Goal: Complete application form: Complete application form

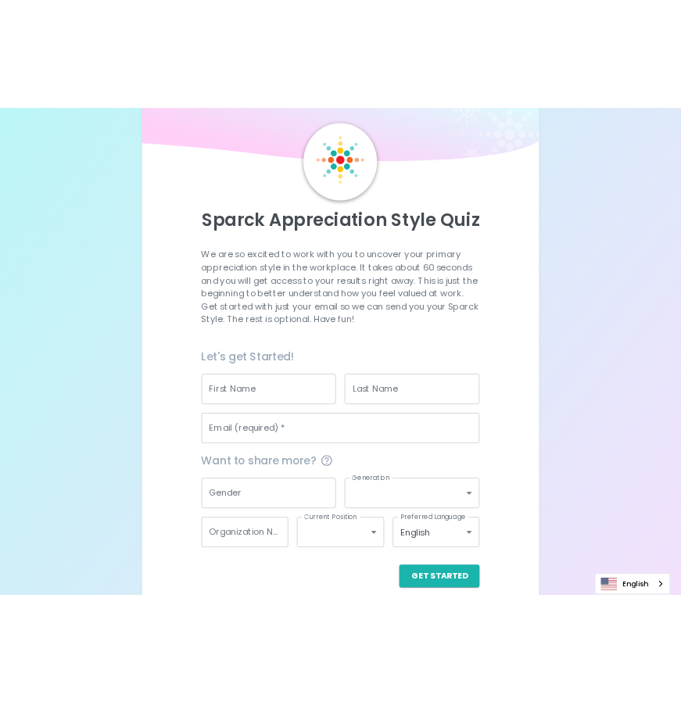
scroll to position [62, 0]
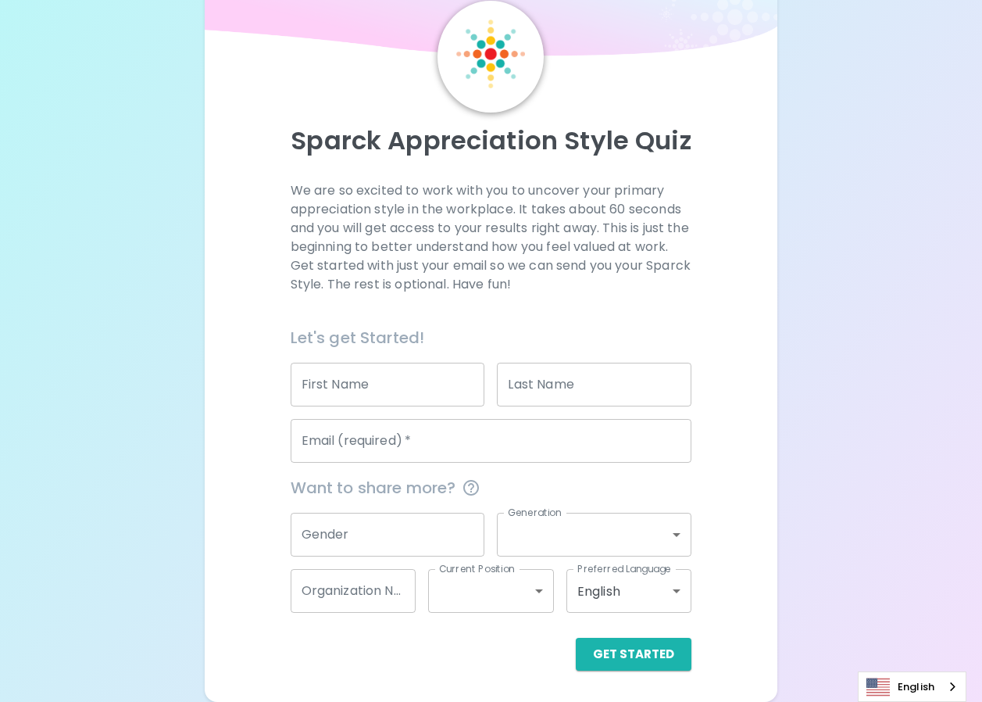
click at [381, 379] on input "First Name" at bounding box center [388, 385] width 195 height 44
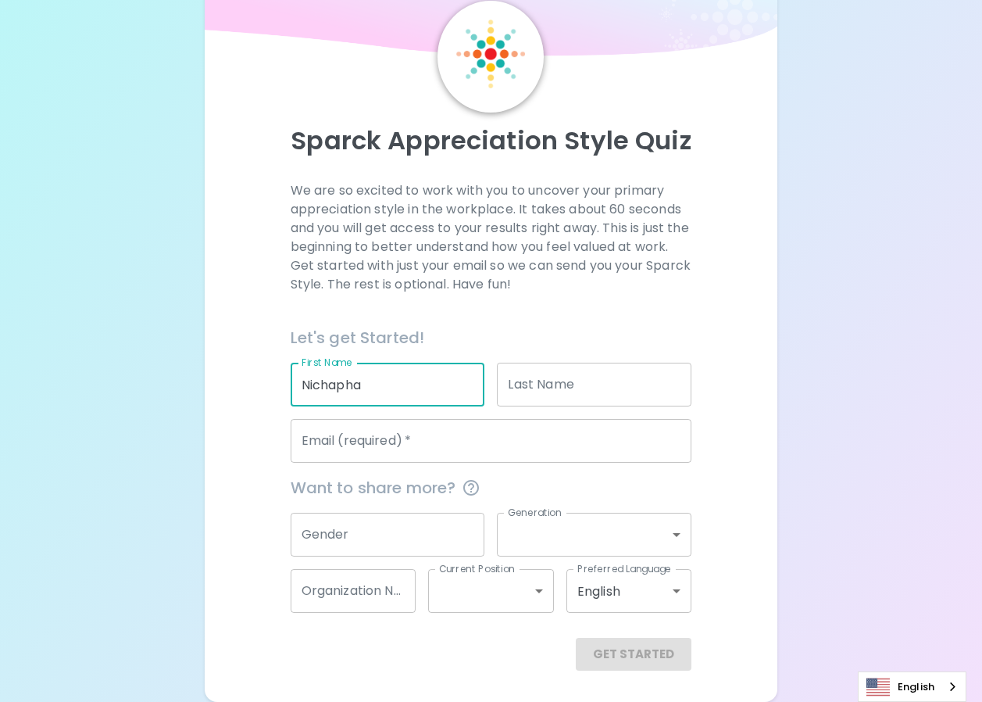
type input "ืNichapha"
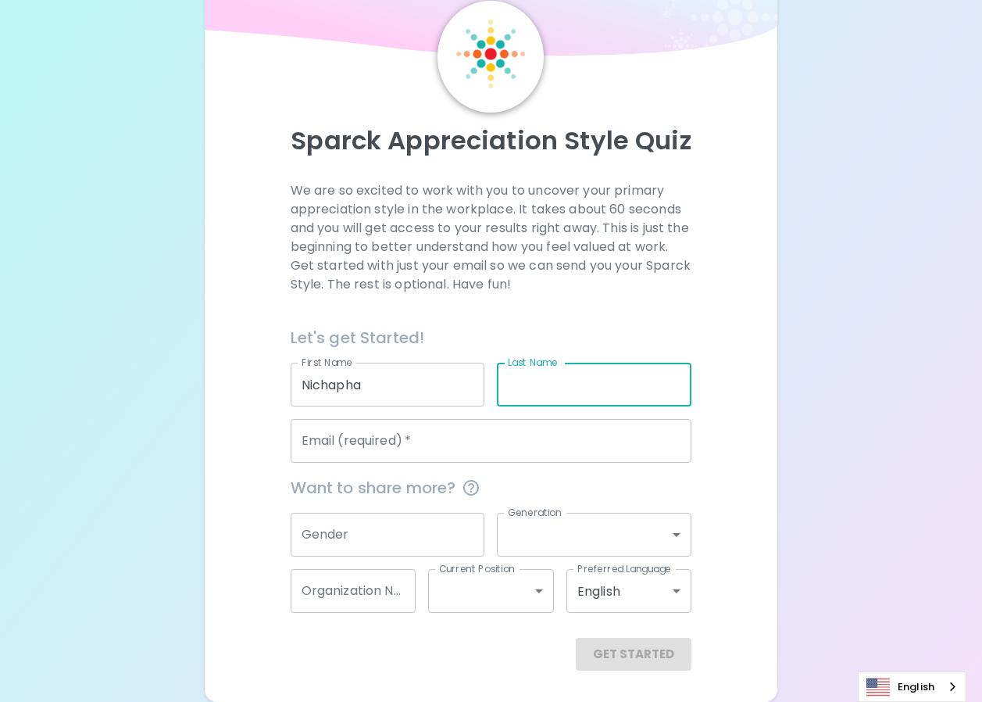
click at [535, 386] on input "Last Name" at bounding box center [594, 385] width 195 height 44
type input "Klangkarn"
click at [335, 451] on input "Email (required)   *" at bounding box center [492, 441] width 402 height 44
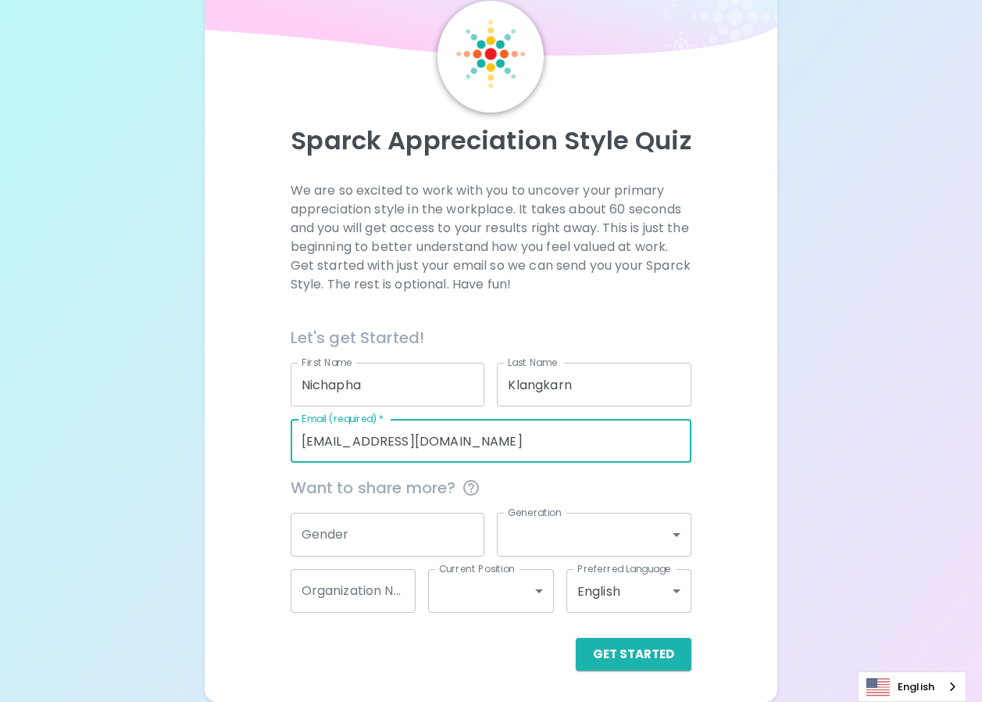
type input "[EMAIL_ADDRESS][DOMAIN_NAME]"
click at [388, 538] on input "Gender" at bounding box center [388, 535] width 195 height 44
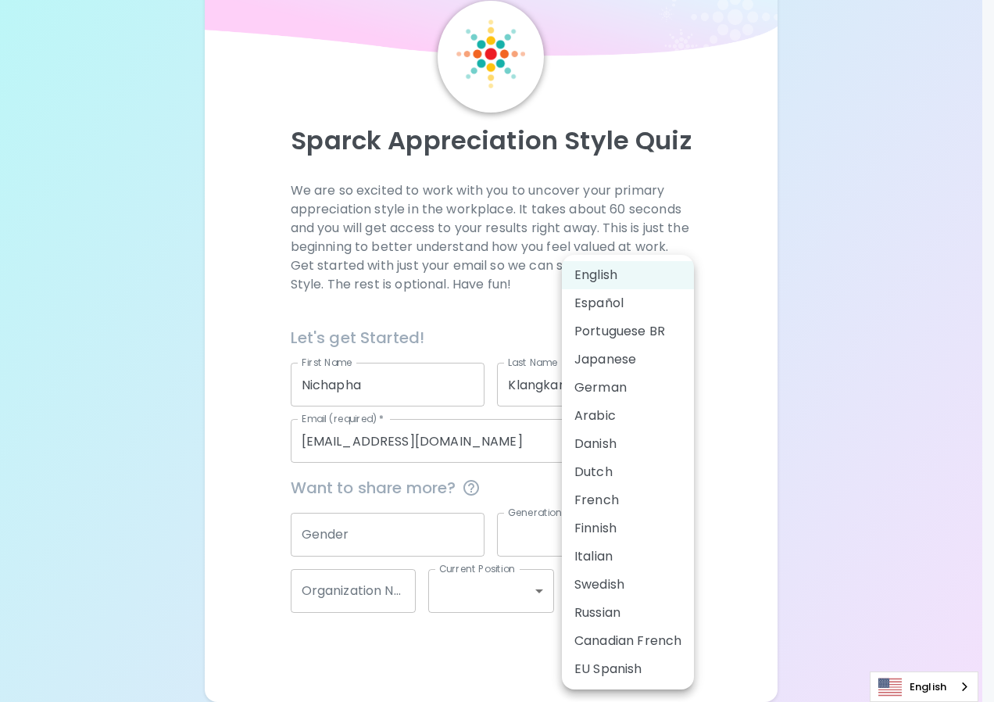
click at [671, 591] on body "Sparck Appreciation Style Quiz We are so excited to work with you to uncover yo…" at bounding box center [497, 320] width 994 height 764
click at [851, 466] on div at bounding box center [497, 351] width 994 height 702
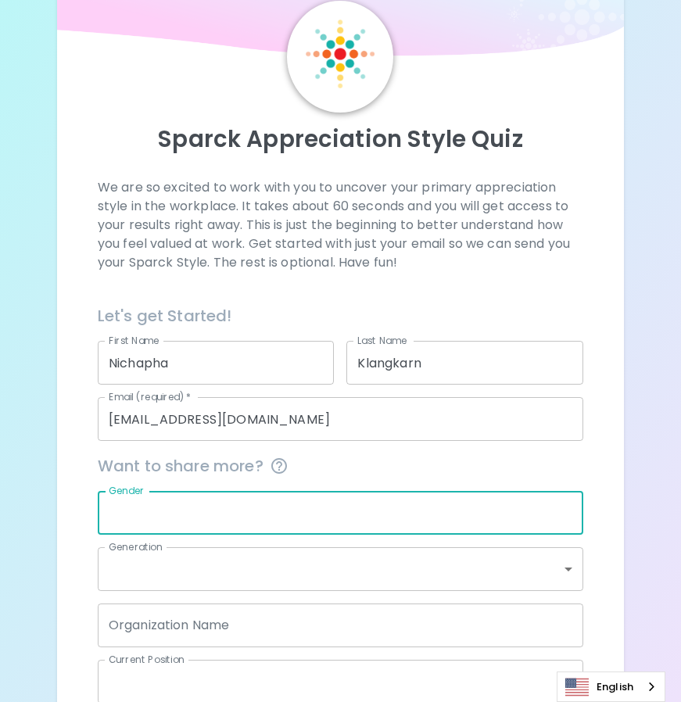
click at [143, 510] on input "Gender" at bounding box center [340, 513] width 485 height 44
paste input "[DEMOGRAPHIC_DATA]"
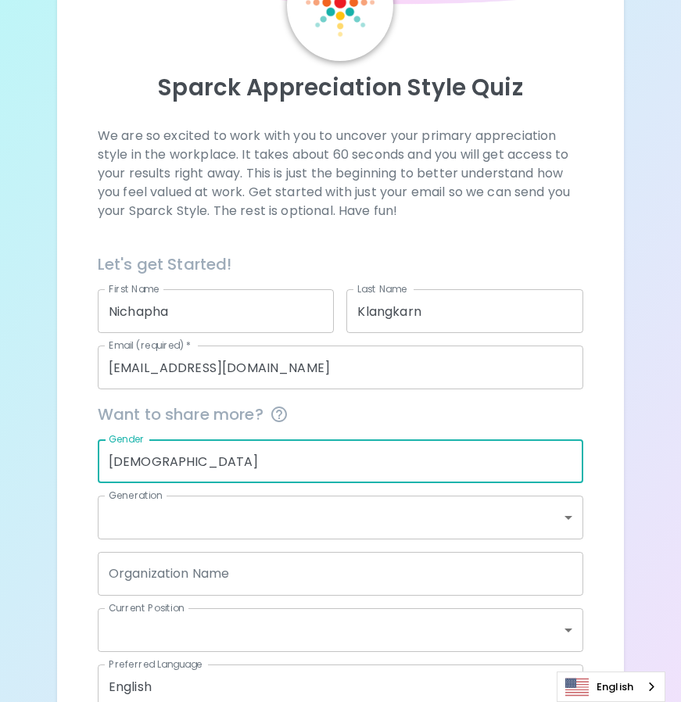
scroll to position [140, 0]
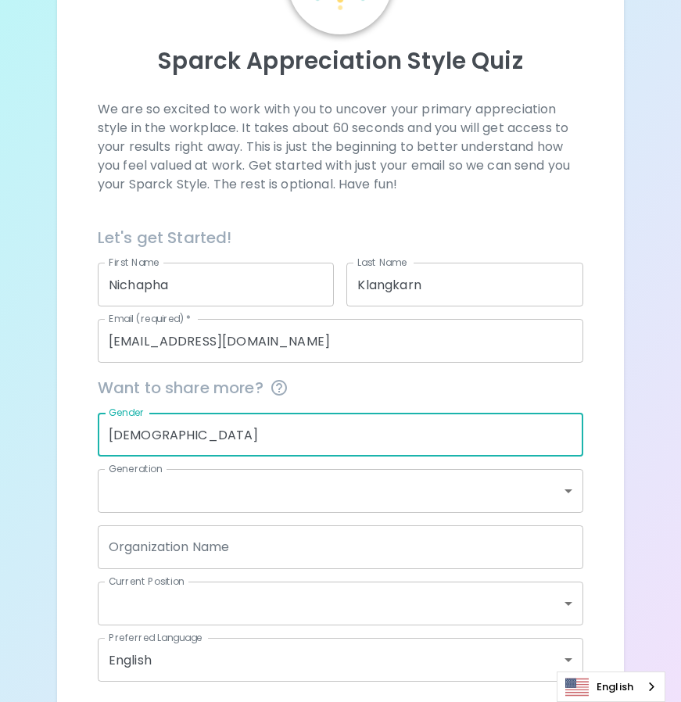
type input "[DEMOGRAPHIC_DATA]"
click at [568, 499] on body "Sparck Appreciation Style Quiz We are so excited to work with you to uncover yo…" at bounding box center [340, 315] width 681 height 910
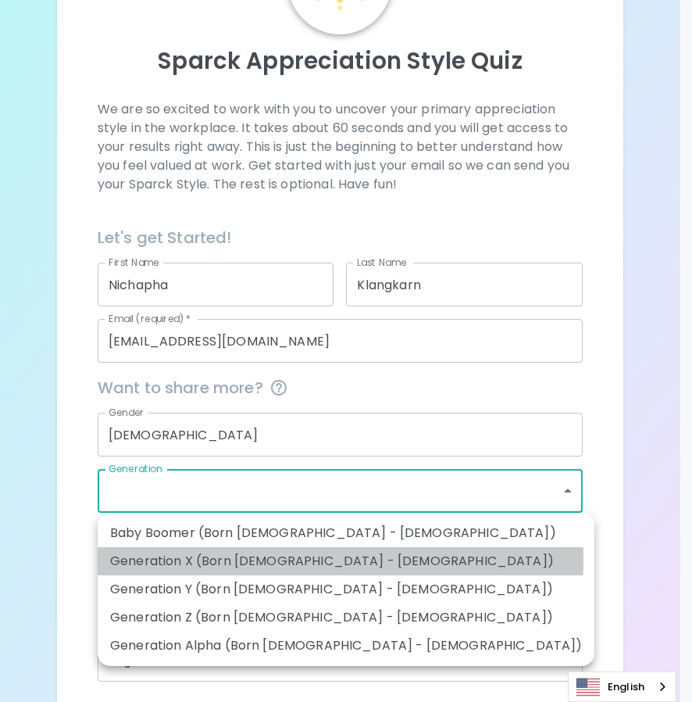
click at [244, 560] on li "Generation X (Born [DEMOGRAPHIC_DATA] - [DEMOGRAPHIC_DATA])" at bounding box center [346, 561] width 497 height 28
type input "generation_x"
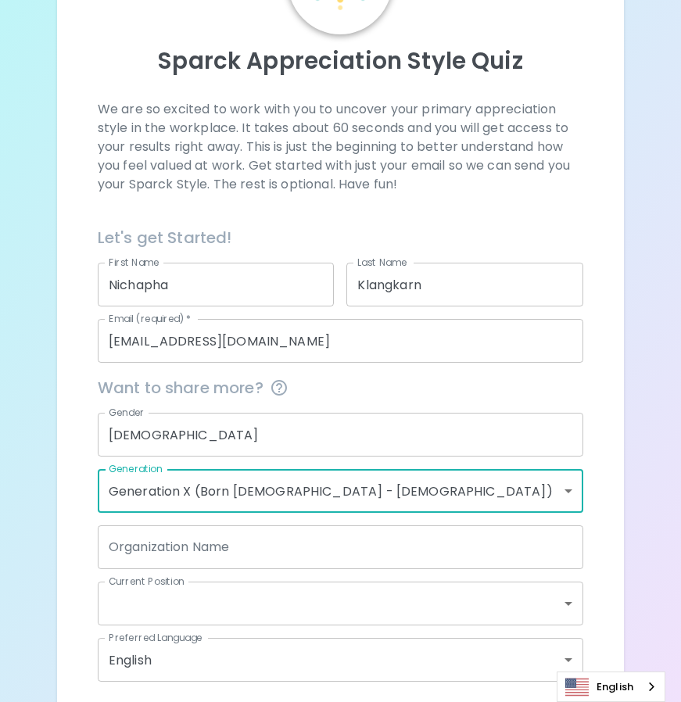
click at [306, 553] on input "Organization Name" at bounding box center [340, 547] width 485 height 44
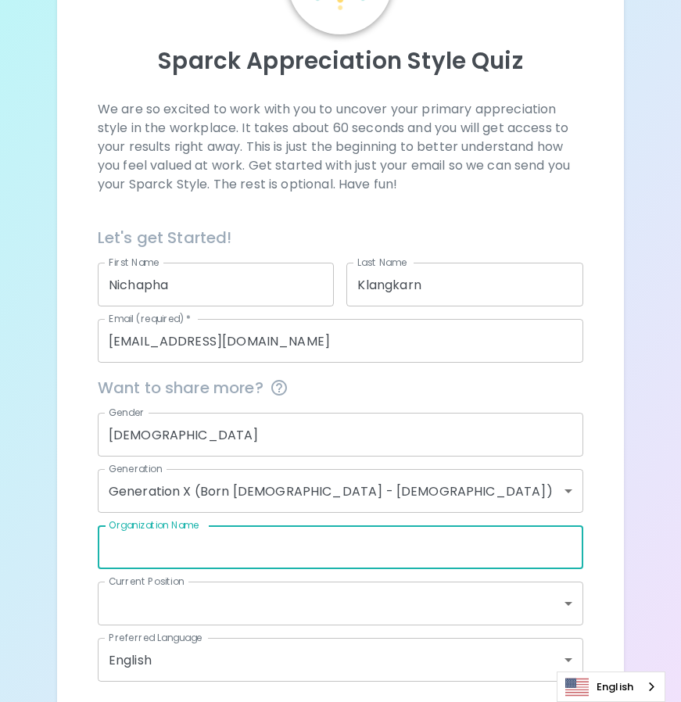
type input "ฆ"
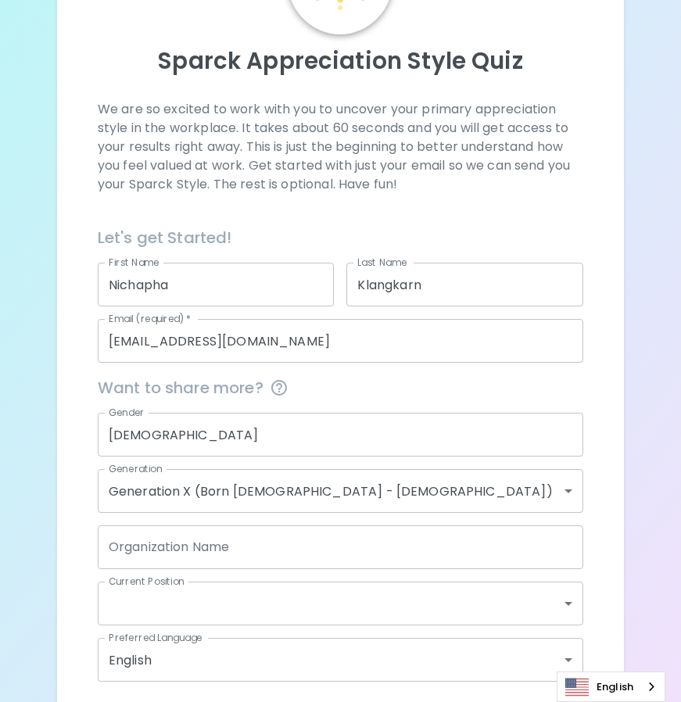
click at [213, 552] on div "Organization Name Organization Name" at bounding box center [340, 547] width 485 height 44
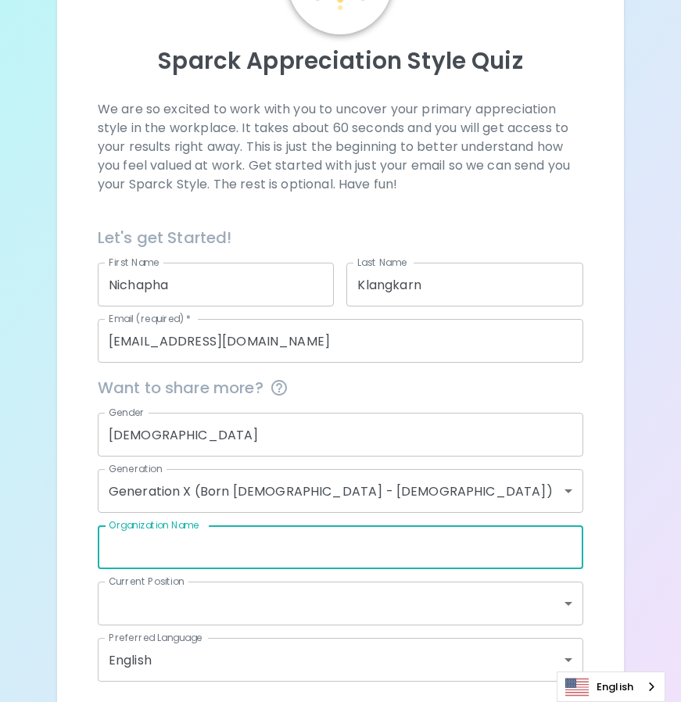
click at [213, 540] on input "Organization Name" at bounding box center [340, 547] width 485 height 44
paste input "Seagate Technology ([GEOGRAPHIC_DATA]) Company Limited"
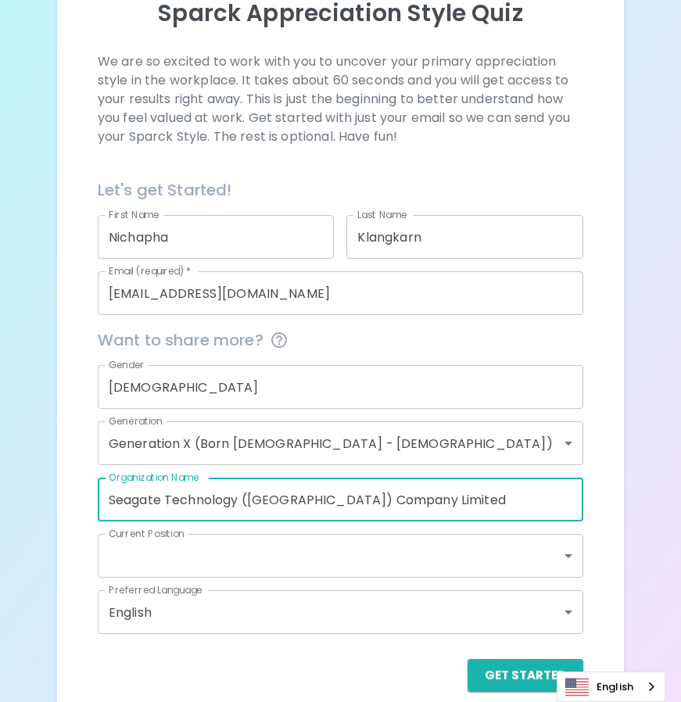
scroll to position [209, 0]
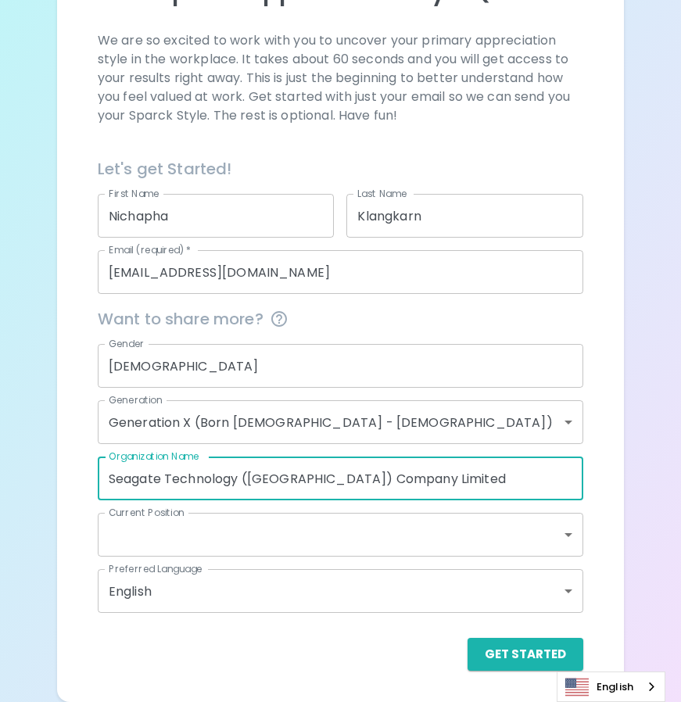
type input "Seagate Technology ([GEOGRAPHIC_DATA]) Company Limited"
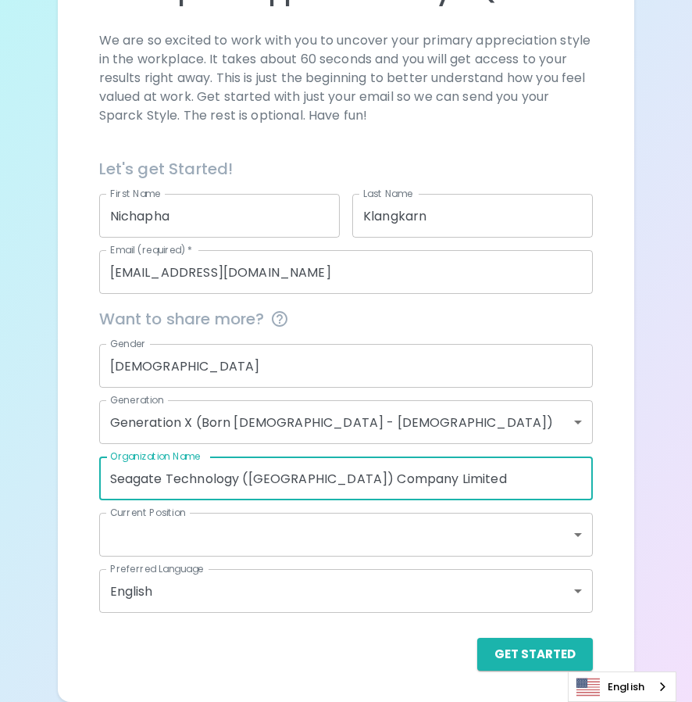
click at [562, 534] on body "Sparck Appreciation Style Quiz We are so excited to work with you to uncover yo…" at bounding box center [346, 246] width 692 height 910
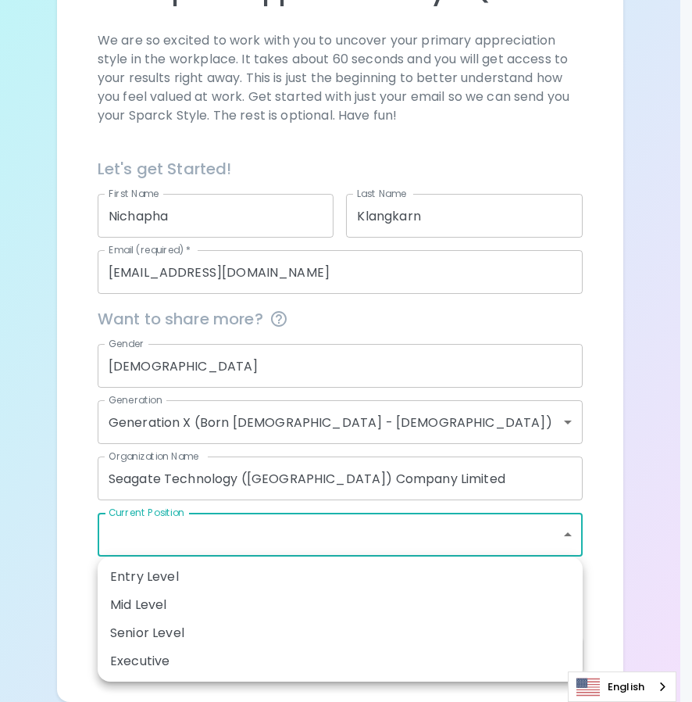
click at [206, 527] on div at bounding box center [346, 351] width 692 height 702
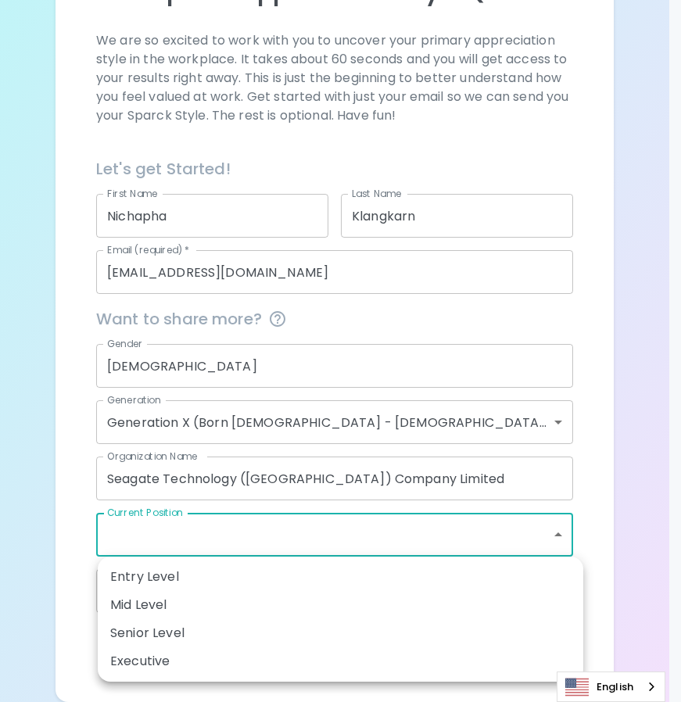
click at [571, 537] on body "Sparck Appreciation Style Quiz We are so excited to work with you to uncover yo…" at bounding box center [340, 246] width 681 height 910
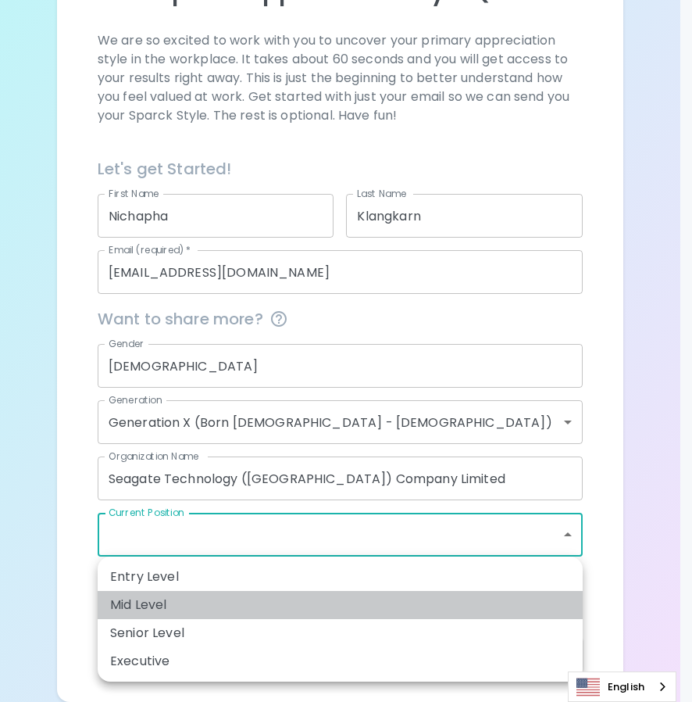
click at [142, 601] on li "Mid Level" at bounding box center [340, 605] width 485 height 28
type input "mid_level"
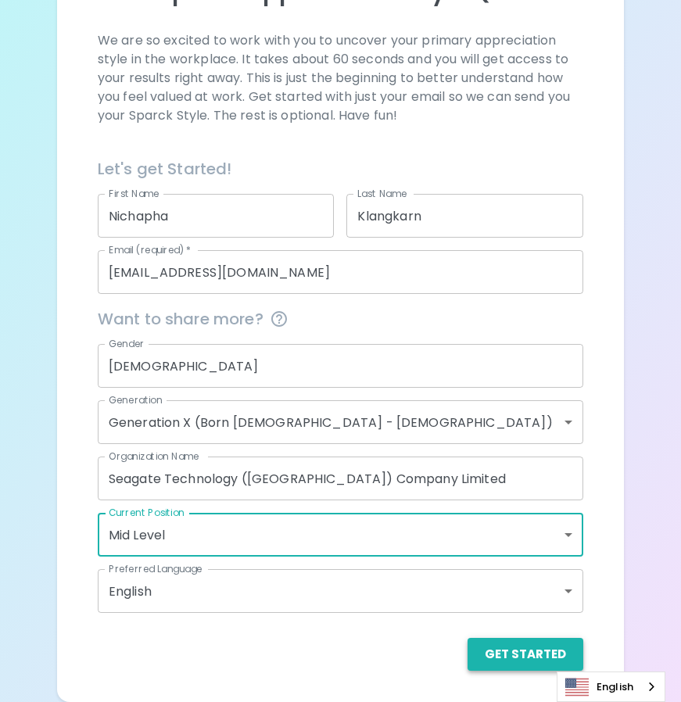
click at [513, 657] on button "Get Started" at bounding box center [525, 654] width 116 height 33
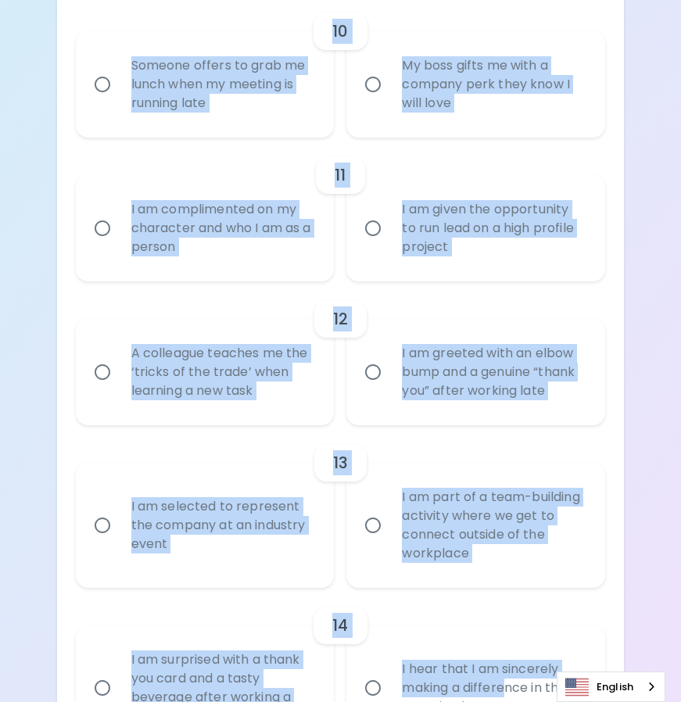
scroll to position [1987, 0]
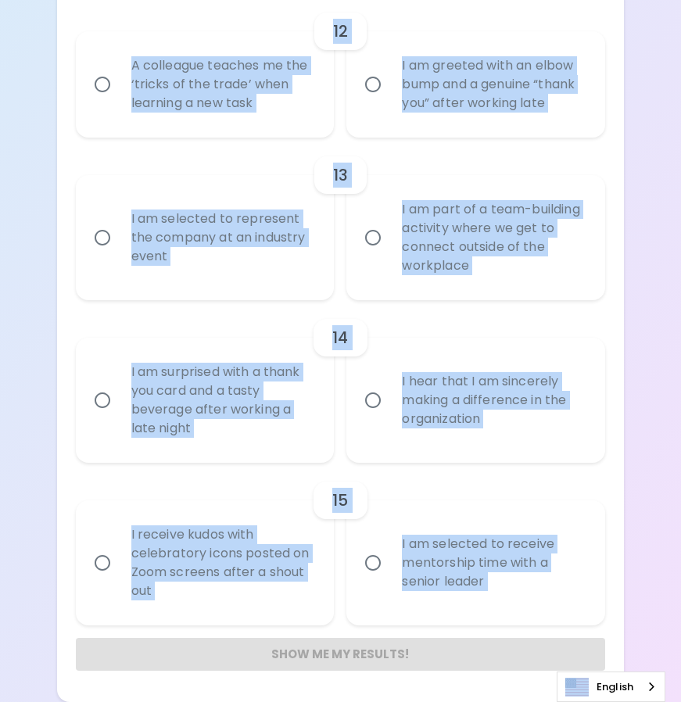
drag, startPoint x: 116, startPoint y: 195, endPoint x: 503, endPoint y: 735, distance: 664.3
copy div "2 L ipsumdo s amet consec adip eli se do eiusmodt incidi utl et Doloremagnaa E …"
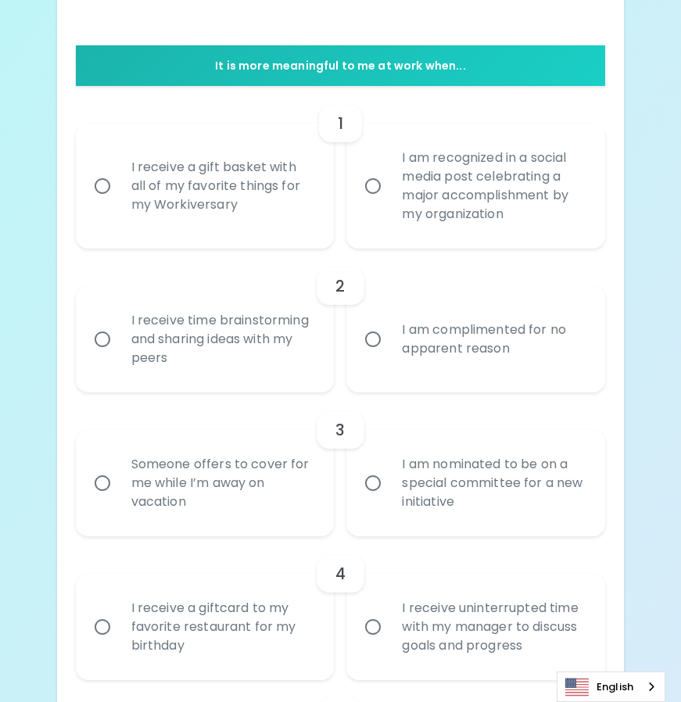
scroll to position [112, 0]
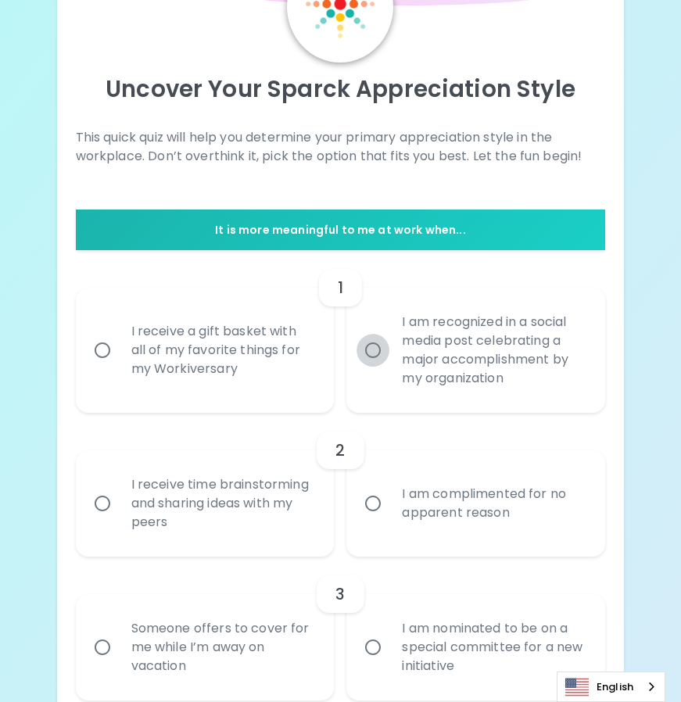
click at [377, 349] on input "I am recognized in a social media post celebrating a major accomplishment by my…" at bounding box center [372, 350] width 33 height 33
radio input "true"
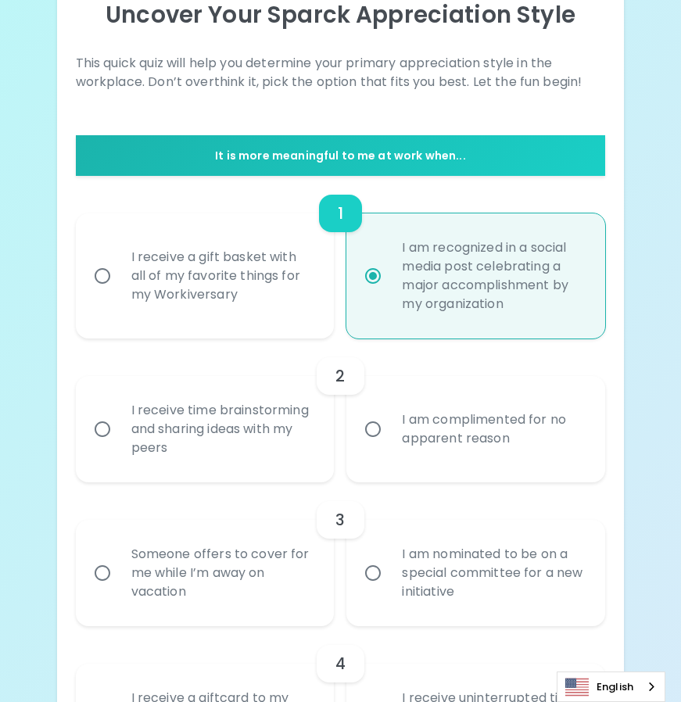
scroll to position [237, 0]
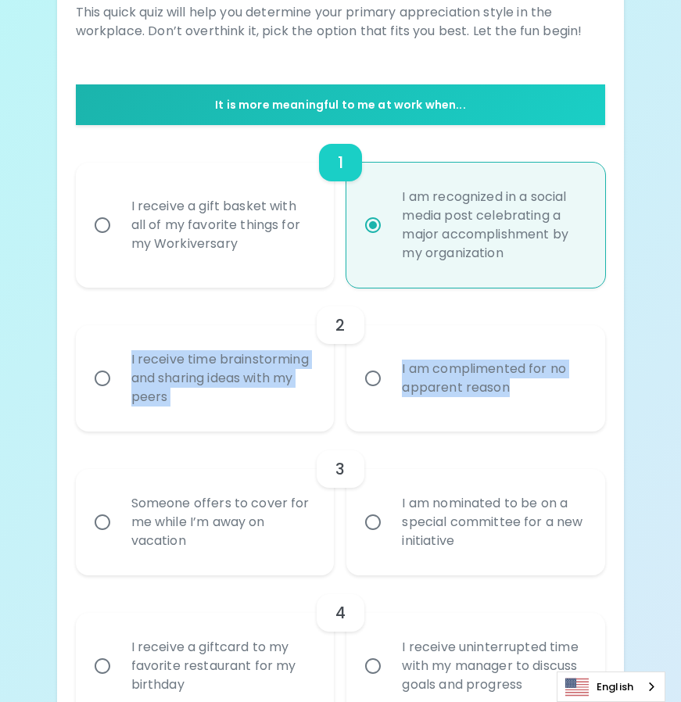
drag, startPoint x: 148, startPoint y: 356, endPoint x: 570, endPoint y: 384, distance: 422.2
click at [570, 384] on div "I receive time brainstorming and sharing ideas with my peers I am complimented …" at bounding box center [334, 372] width 542 height 119
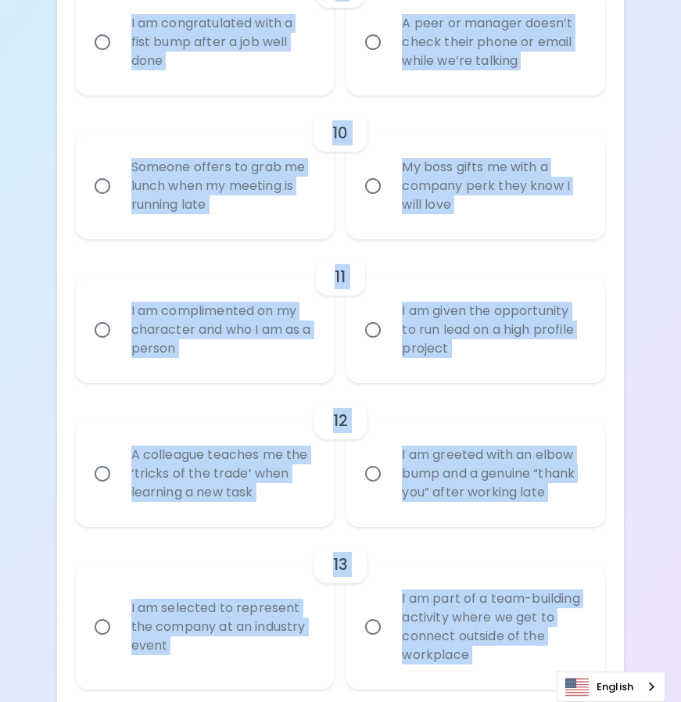
scroll to position [1987, 0]
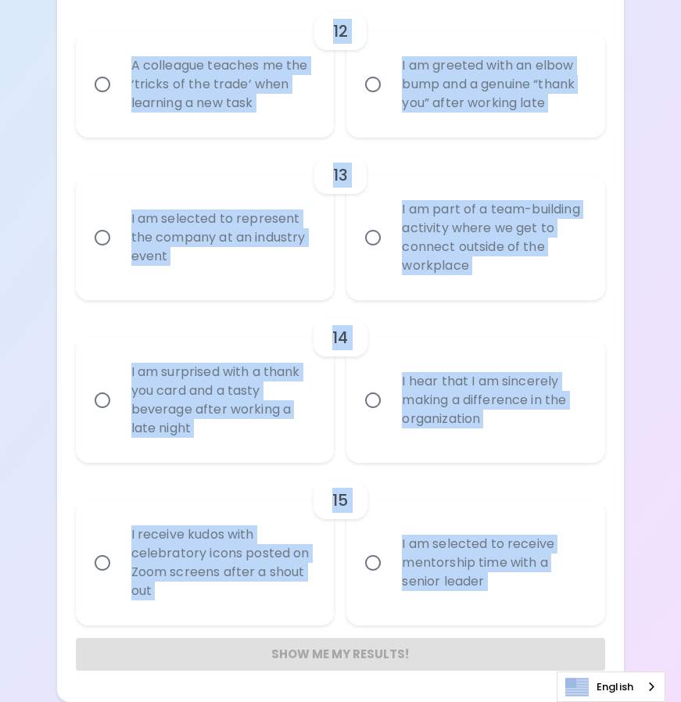
drag, startPoint x: 108, startPoint y: 342, endPoint x: 463, endPoint y: 714, distance: 515.2
copy div "9 L ipsumdo sita consecteturad eli seddoei tempo inci ut labor E do magnaaliqua…"
drag, startPoint x: 136, startPoint y: 247, endPoint x: 530, endPoint y: 722, distance: 617.2
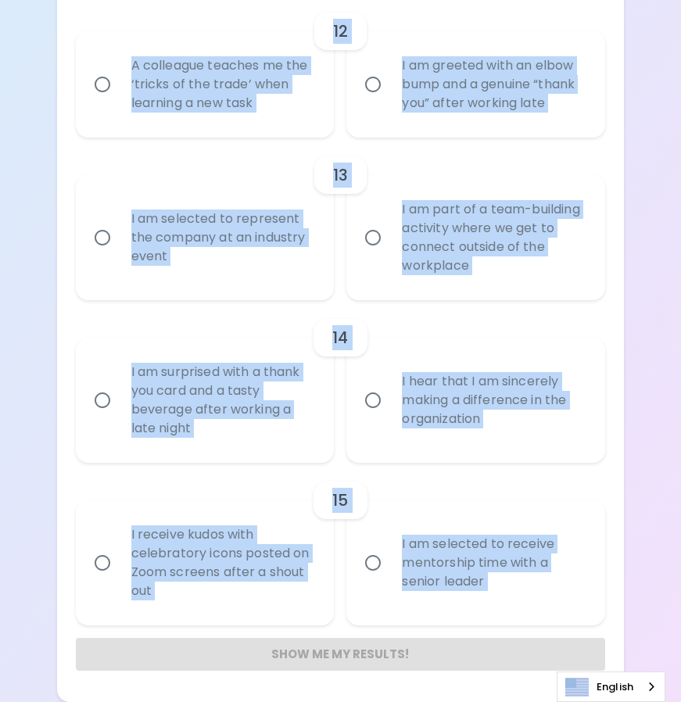
copy div "loremip dolo sitametconsec adi elitsed doeiu temp in utlab E do magnaaliquae ad…"
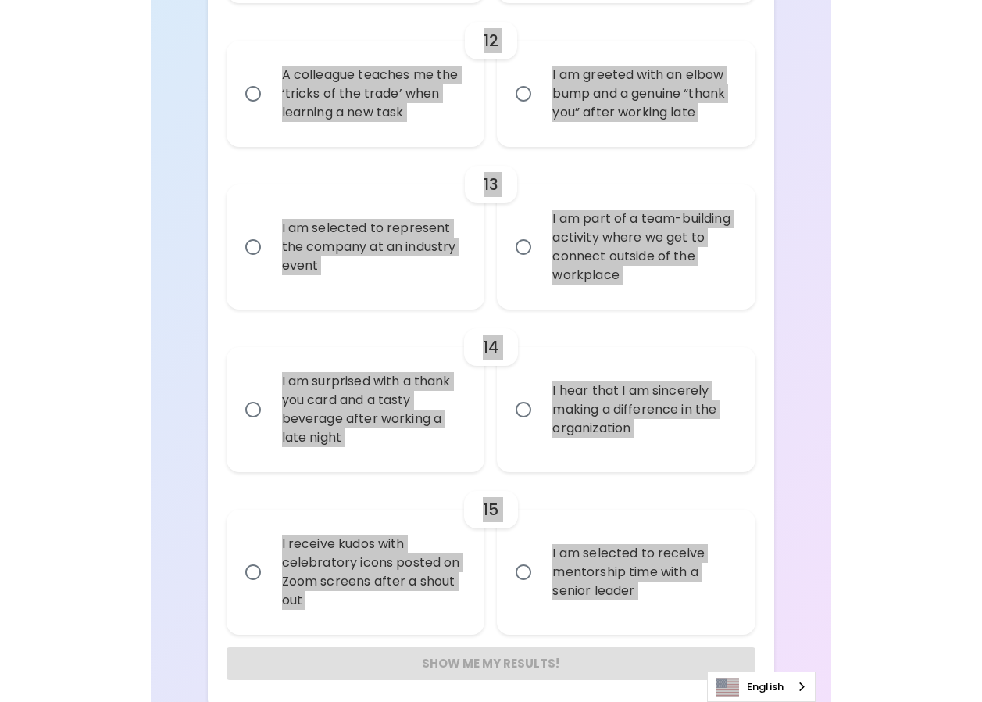
scroll to position [1997, 0]
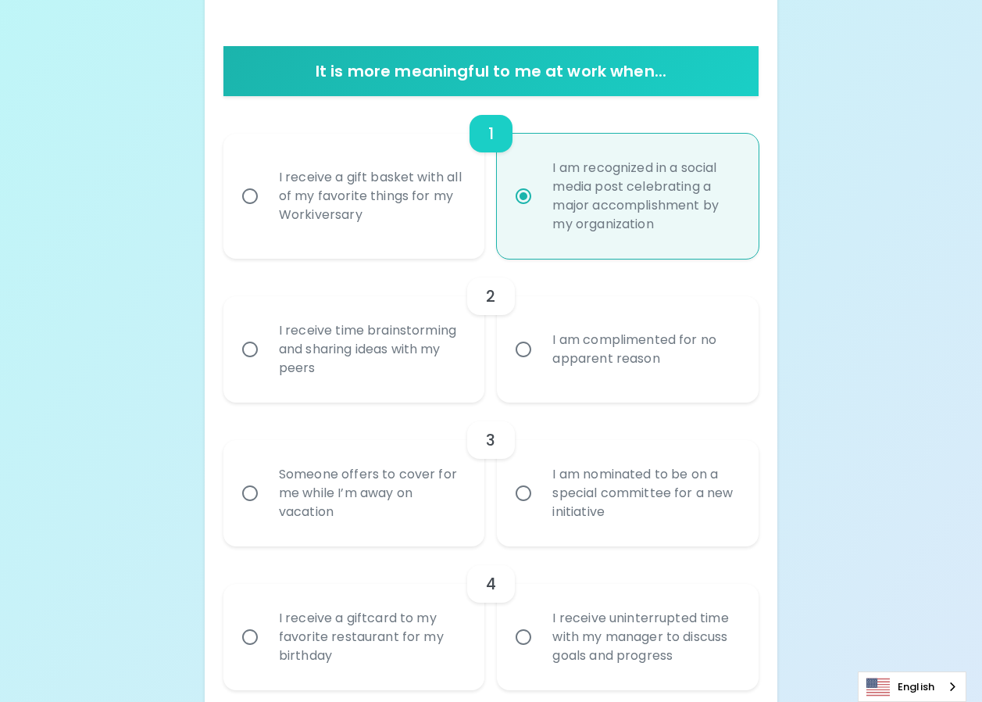
scroll to position [277, 0]
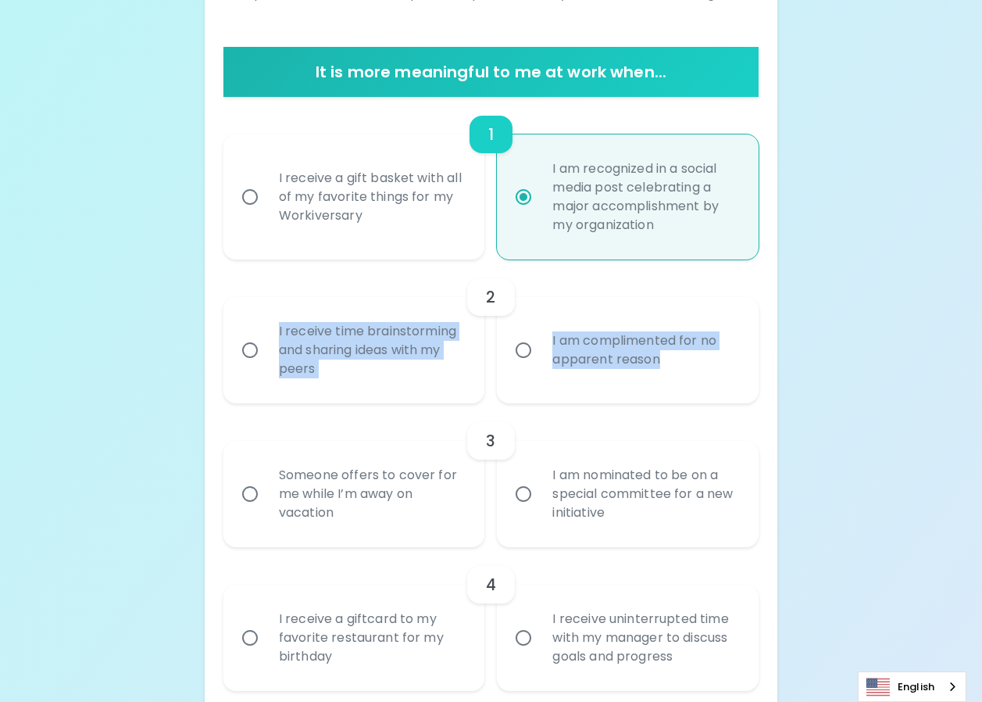
drag, startPoint x: 263, startPoint y: 317, endPoint x: 682, endPoint y: 377, distance: 422.4
click at [682, 377] on div "I receive time brainstorming and sharing ideas with my peers I am complimented …" at bounding box center [485, 343] width 548 height 119
copy div "I receive time brainstorming and sharing ideas with my peers I am complimented …"
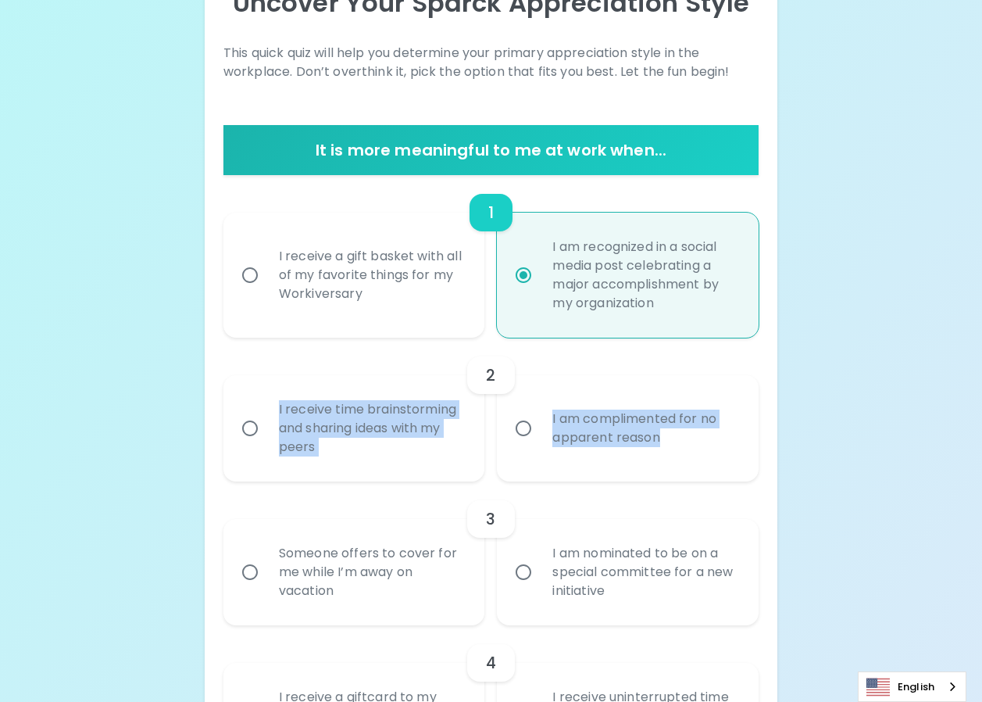
click at [258, 428] on input "I receive time brainstorming and sharing ideas with my peers" at bounding box center [250, 428] width 33 height 33
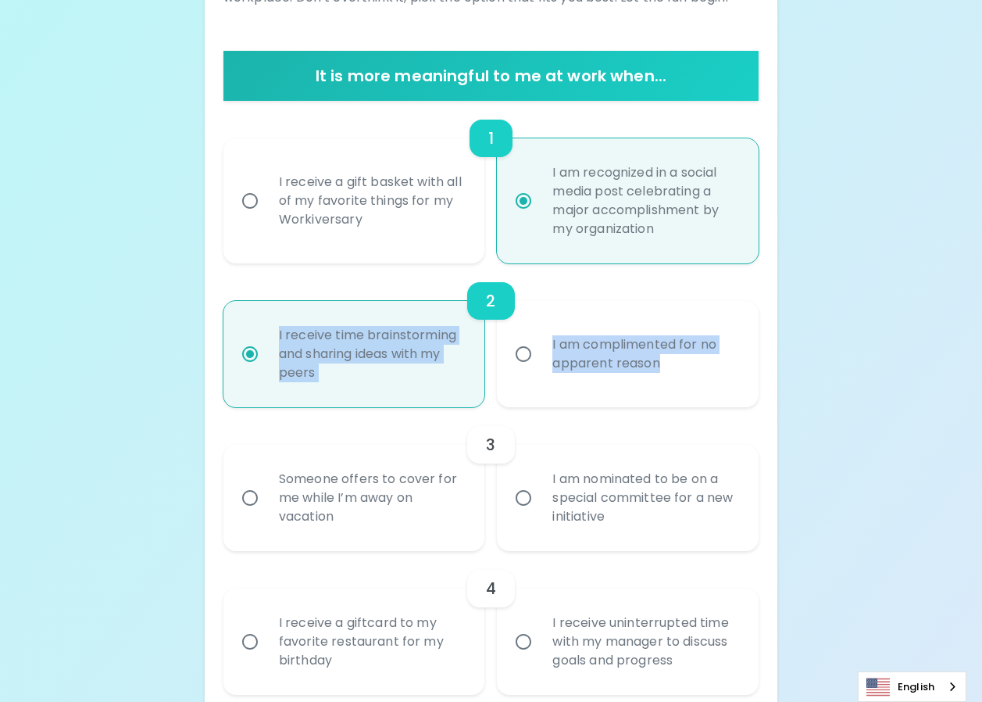
scroll to position [324, 0]
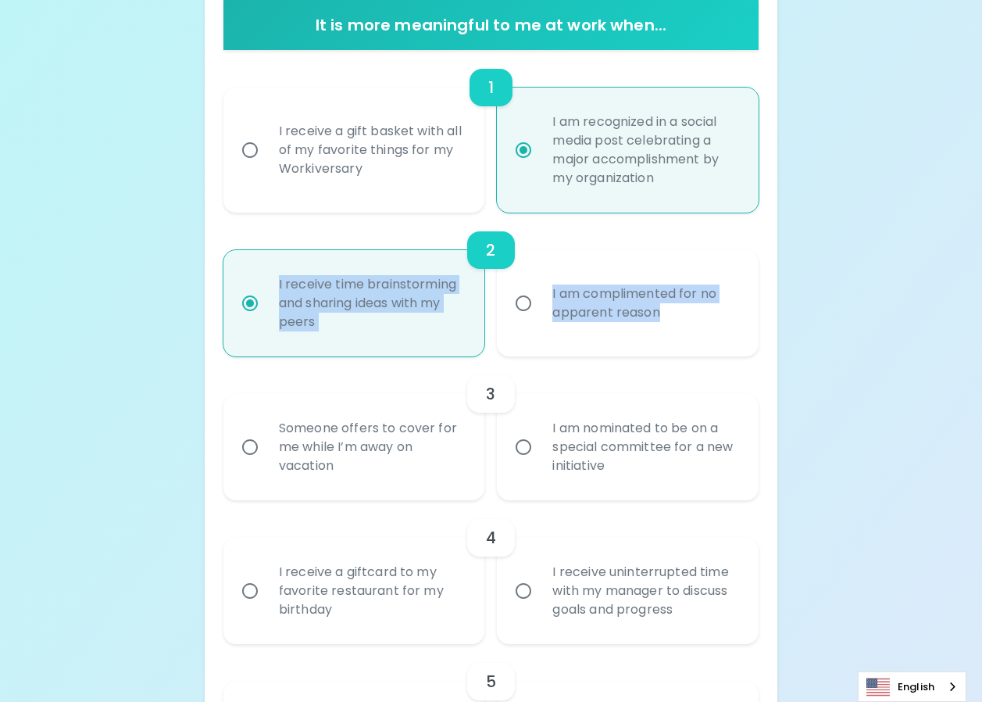
radio input "true"
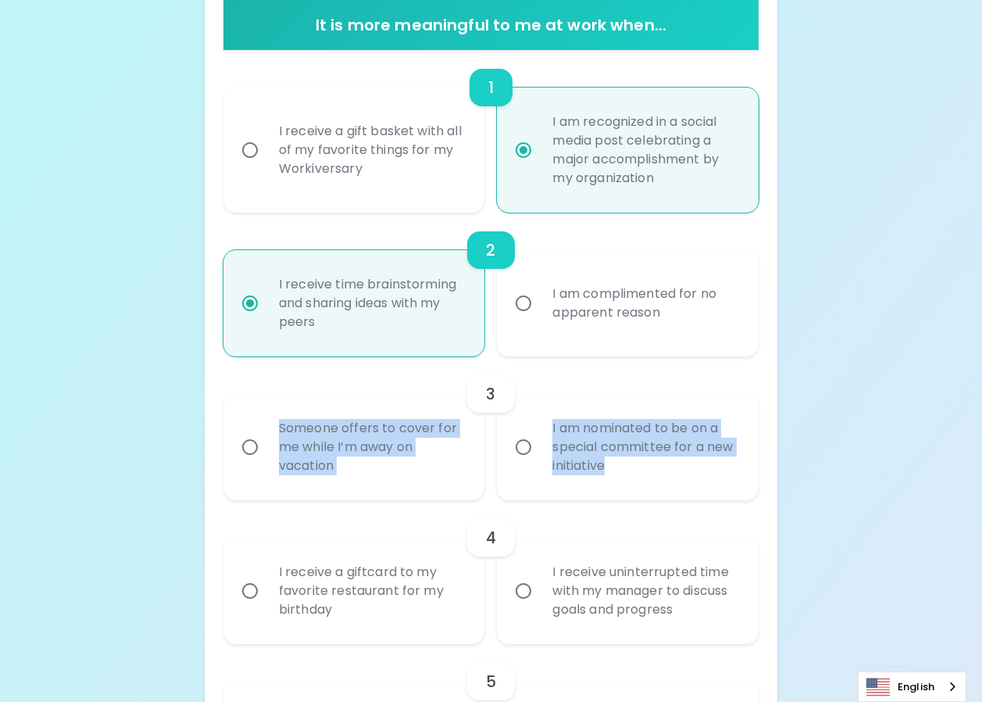
drag, startPoint x: 269, startPoint y: 413, endPoint x: 636, endPoint y: 492, distance: 375.9
click at [636, 492] on div "Someone offers to cover for me while I’m away on vacation I am nominated to be …" at bounding box center [485, 440] width 548 height 119
copy div "Someone offers to cover for me while I’m away on vacation I am nominated to be …"
click at [246, 452] on input "Someone offers to cover for me while I’m away on vacation" at bounding box center [250, 447] width 33 height 33
radio input "false"
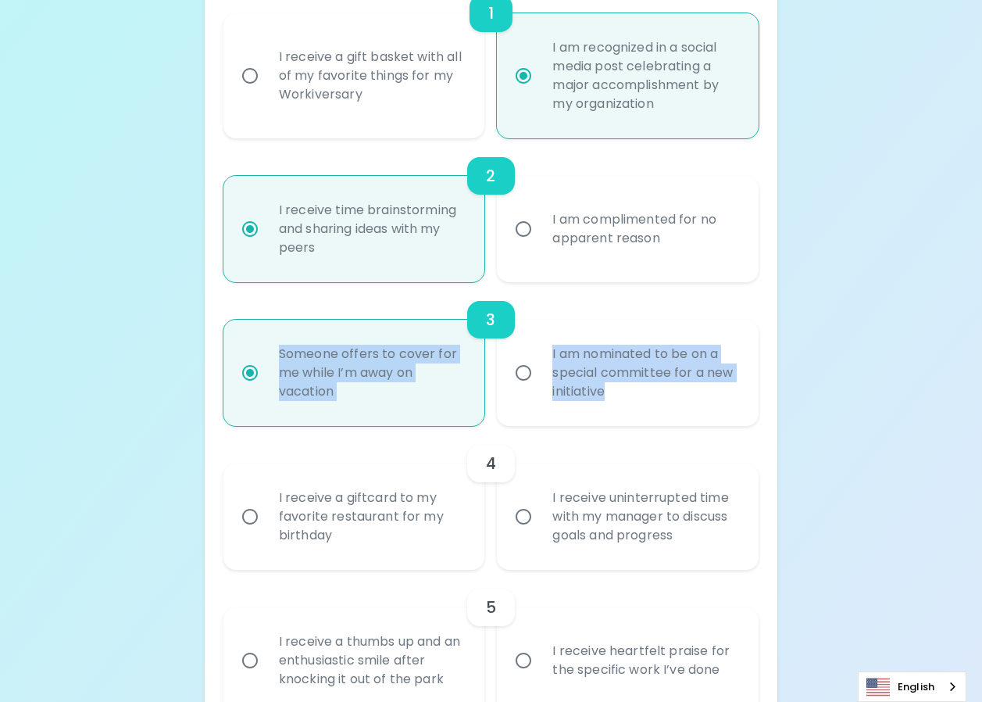
scroll to position [449, 0]
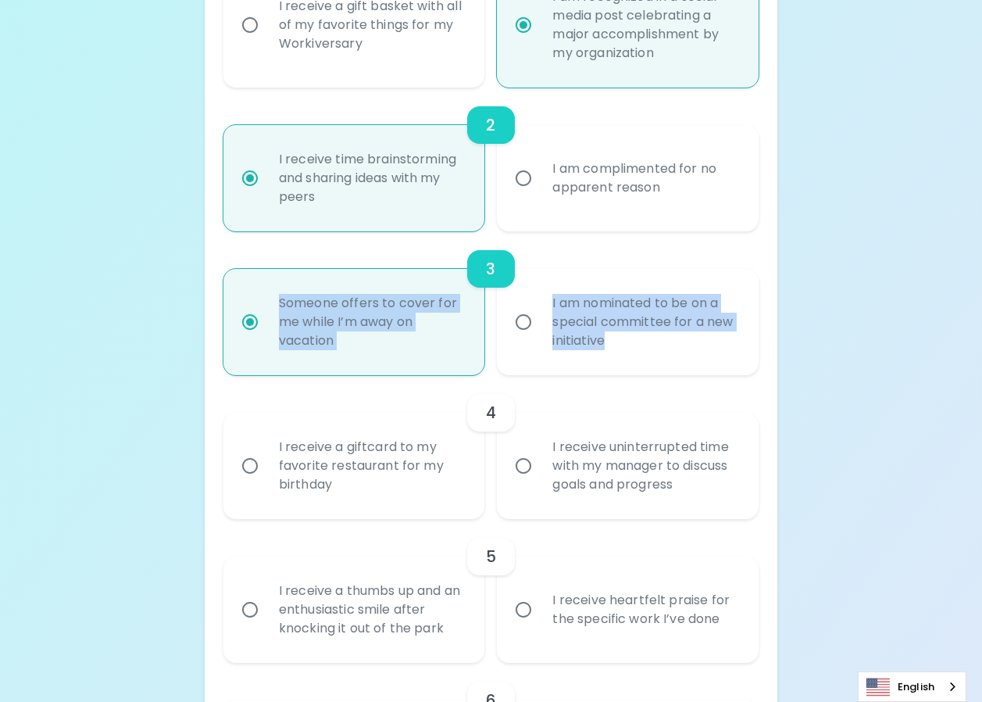
radio input "true"
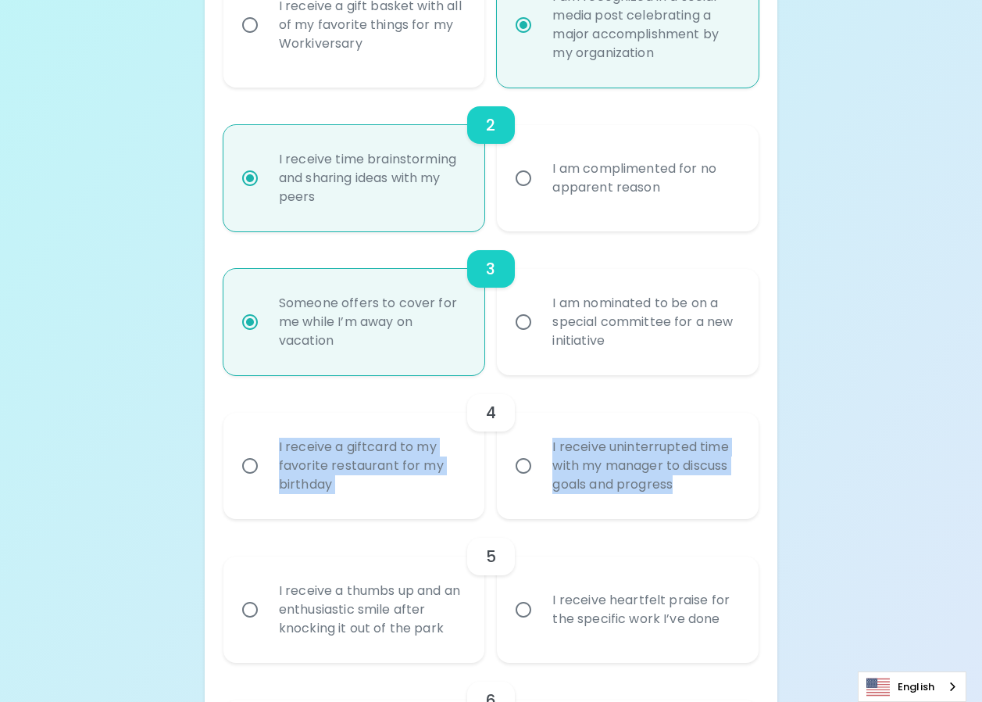
drag, startPoint x: 267, startPoint y: 438, endPoint x: 682, endPoint y: 492, distance: 418.5
click at [682, 492] on div "I receive a giftcard to my favorite restaurant for my birthday I receive uninte…" at bounding box center [485, 459] width 548 height 119
copy div "I receive a giftcard to my favorite restaurant for my birthday I receive uninte…"
click at [529, 465] on input "I receive uninterrupted time with my manager to discuss goals and progress" at bounding box center [523, 465] width 33 height 33
radio input "false"
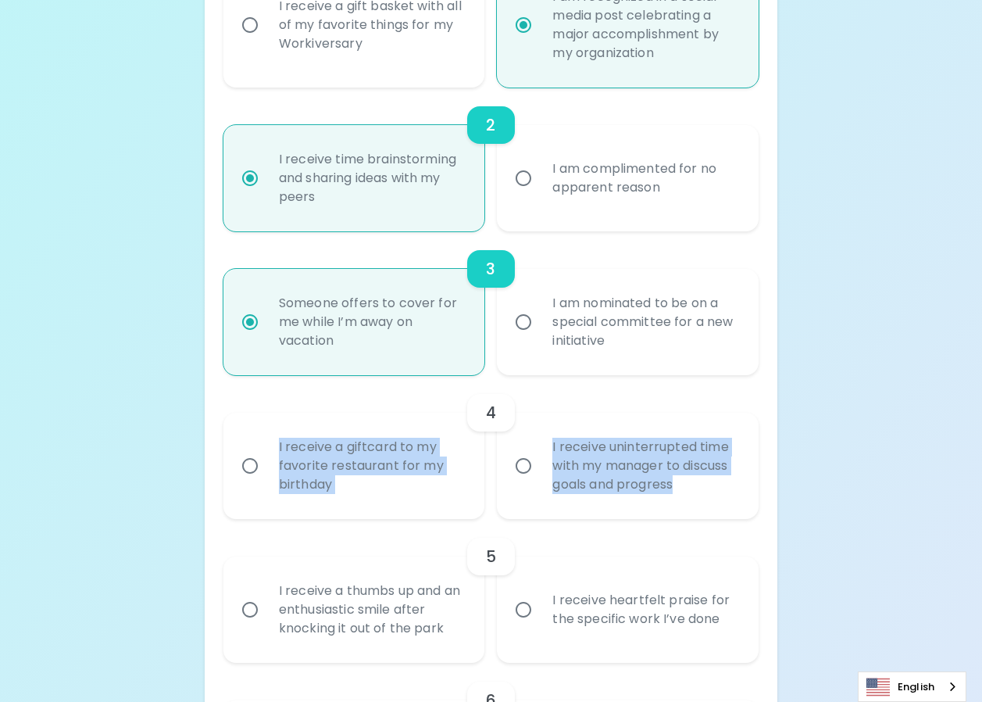
radio input "false"
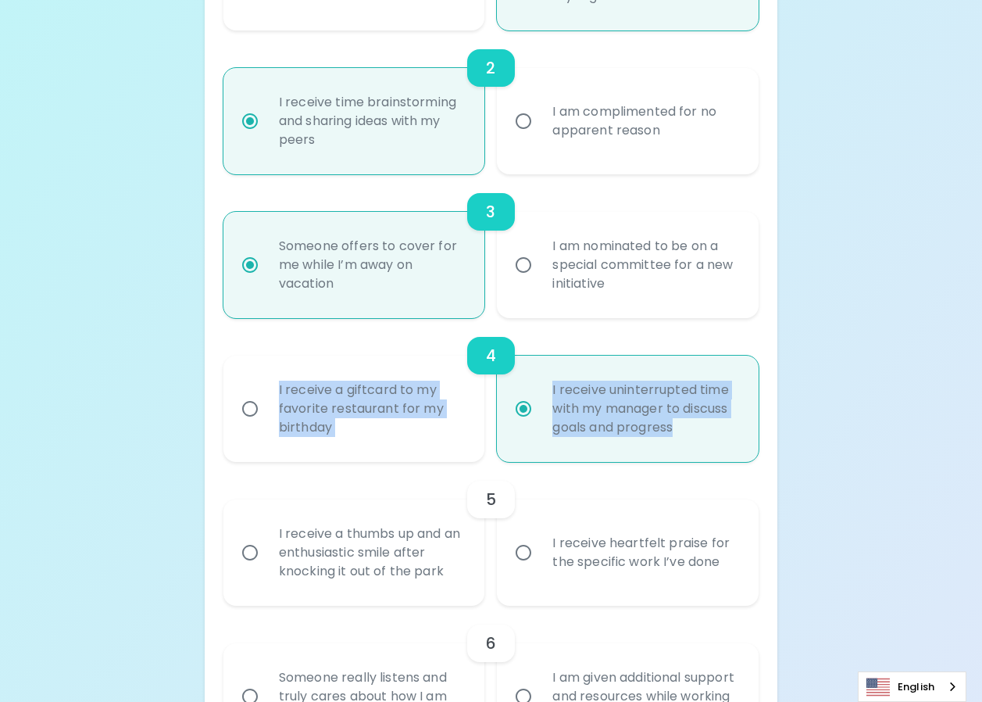
scroll to position [574, 0]
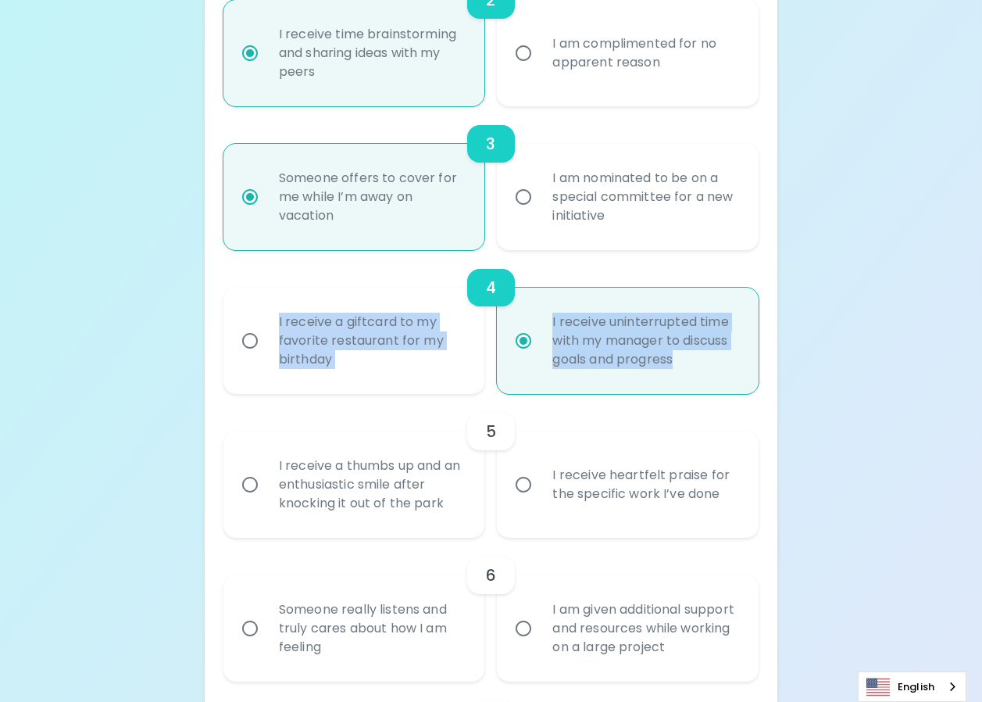
radio input "true"
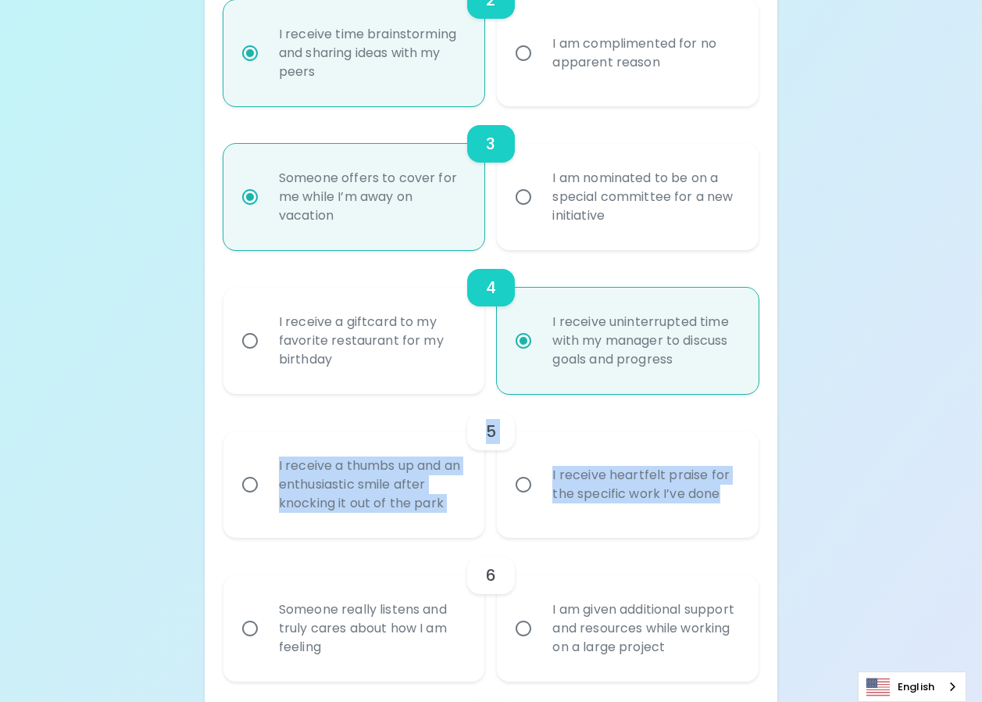
drag, startPoint x: 264, startPoint y: 449, endPoint x: 717, endPoint y: 502, distance: 455.6
click at [717, 502] on div "5 I receive a thumbs up and an enthusiastic smile after knocking it out of the …" at bounding box center [491, 466] width 535 height 144
copy div "5 I receive a thumbs up and an enthusiastic smile after knocking it out of the …"
click at [251, 484] on input "I receive a thumbs up and an enthusiastic smile after knocking it out of the pa…" at bounding box center [250, 484] width 33 height 33
radio input "false"
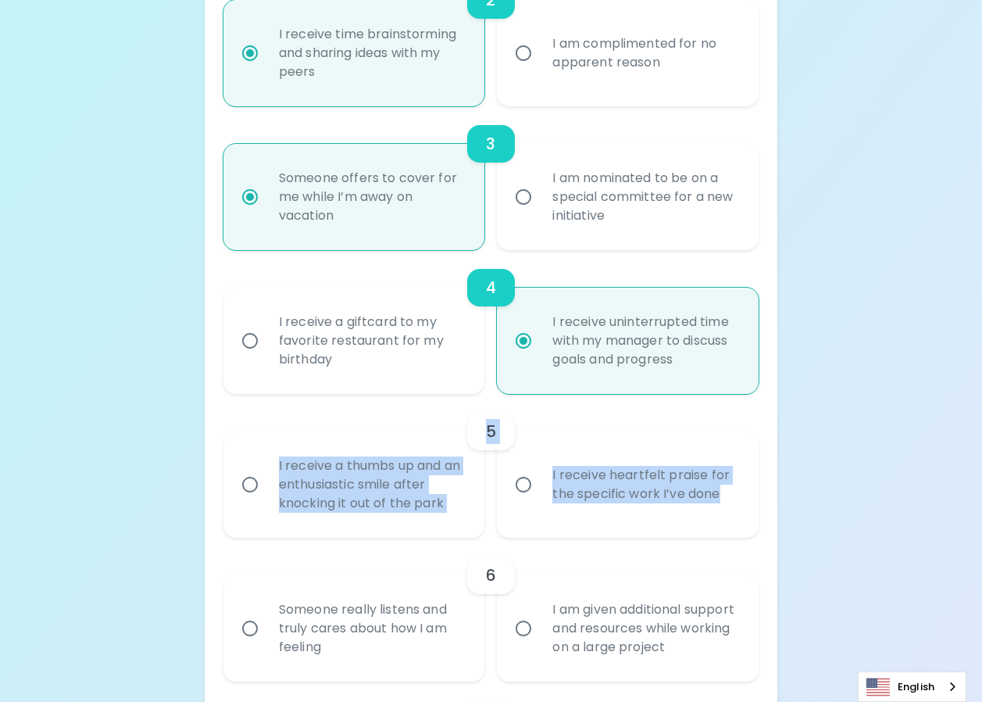
radio input "false"
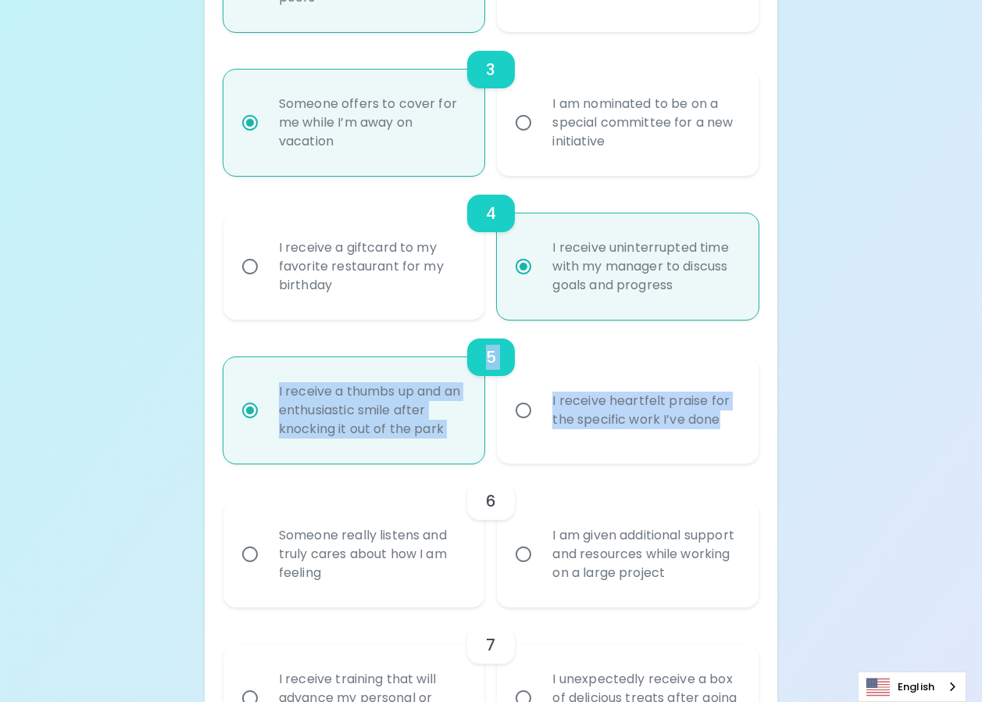
scroll to position [699, 0]
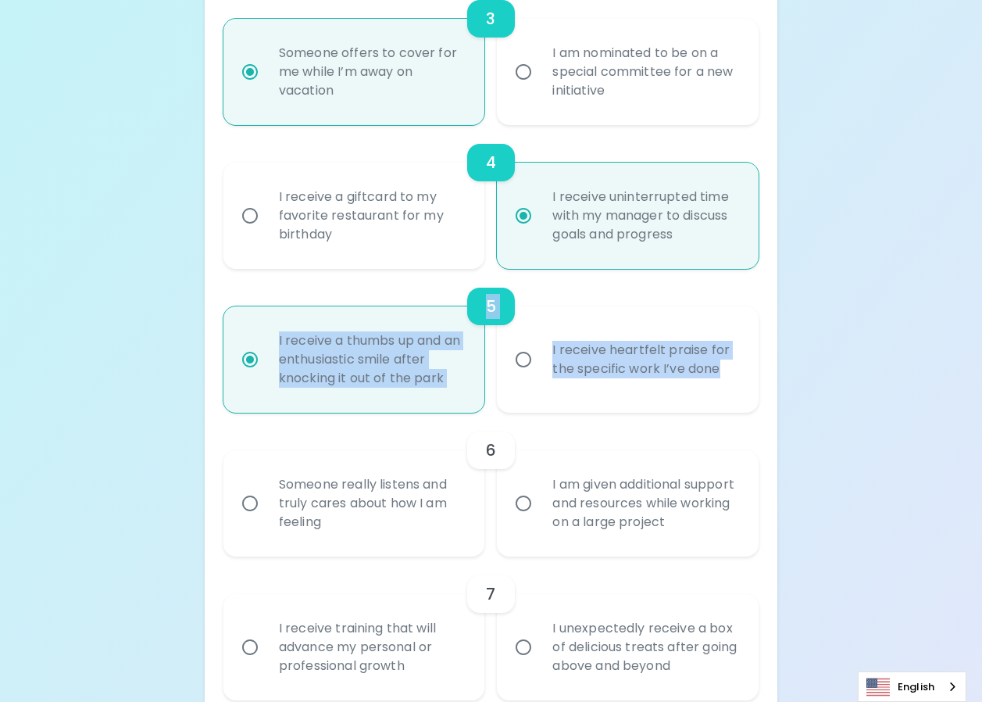
radio input "true"
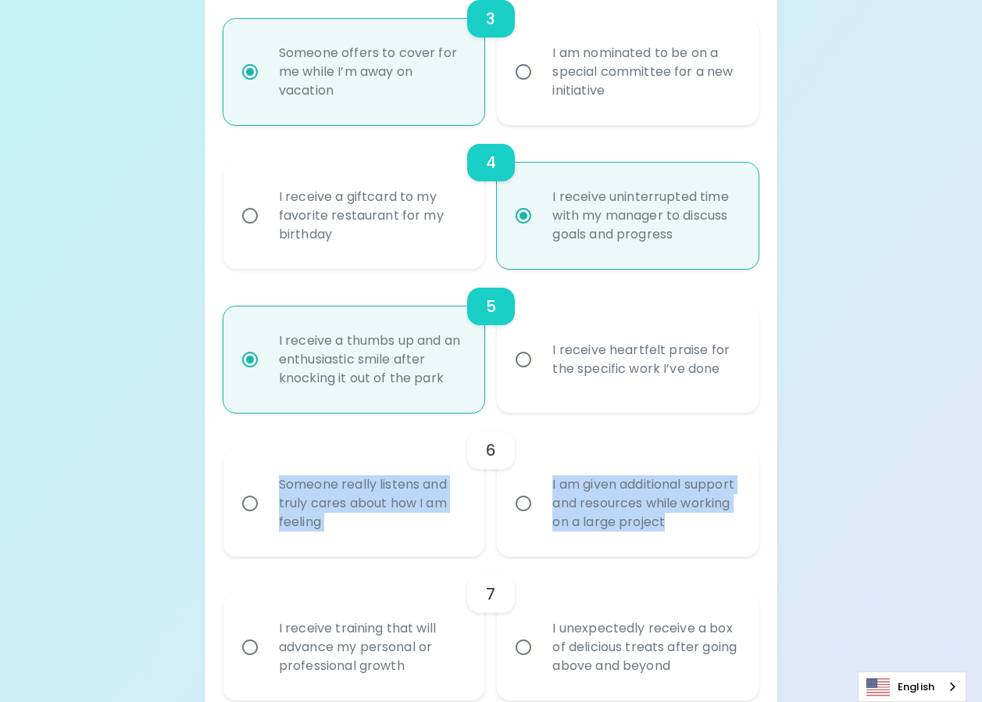
drag, startPoint x: 272, startPoint y: 469, endPoint x: 747, endPoint y: 535, distance: 479.7
click at [747, 535] on div "Someone really listens and truly cares about how I am feeling I am given additi…" at bounding box center [485, 497] width 548 height 119
copy div "Someone really listens and truly cares about how I am feeling I am given additi…"
click at [253, 503] on input "Someone really listens and truly cares about how I am feeling" at bounding box center [250, 503] width 33 height 33
radio input "false"
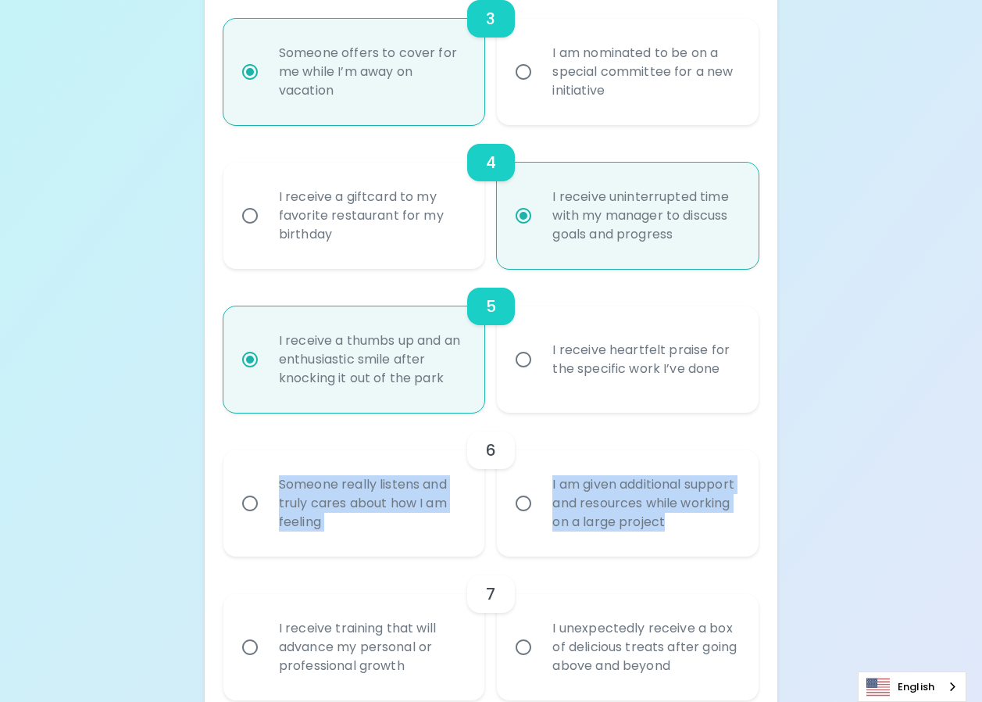
radio input "false"
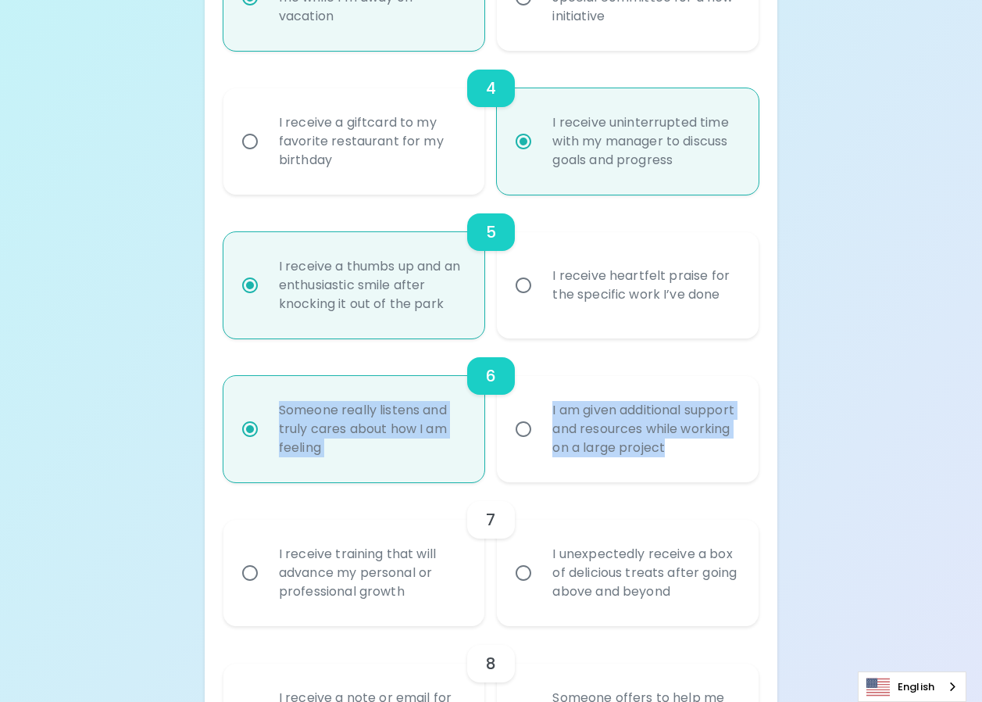
scroll to position [825, 0]
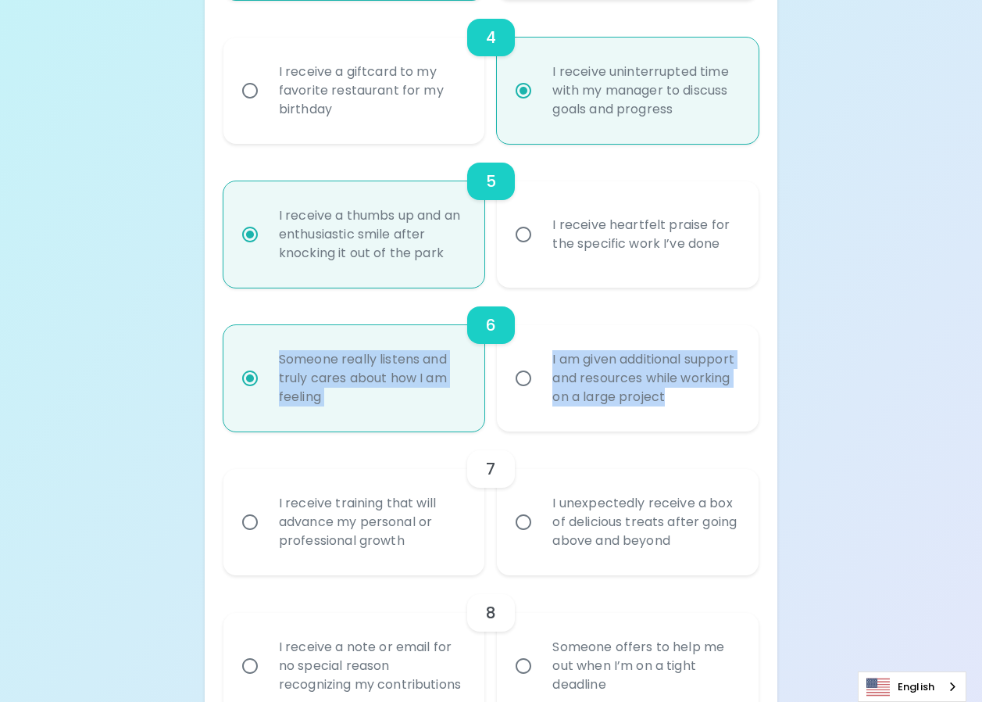
radio input "true"
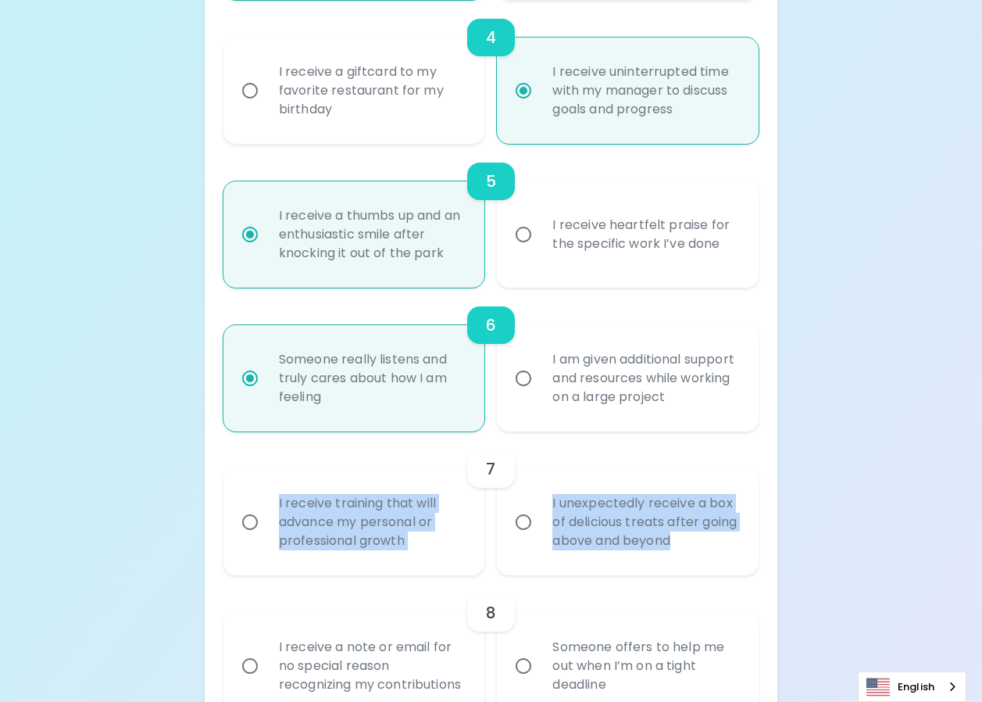
drag, startPoint x: 272, startPoint y: 495, endPoint x: 725, endPoint y: 546, distance: 456.0
click at [725, 546] on div "I receive training that will advance my personal or professional growth I unexp…" at bounding box center [485, 515] width 548 height 119
copy div "I receive training that will advance my personal or professional growth I unexp…"
click at [243, 524] on input "I receive training that will advance my personal or professional growth" at bounding box center [250, 522] width 33 height 33
radio input "false"
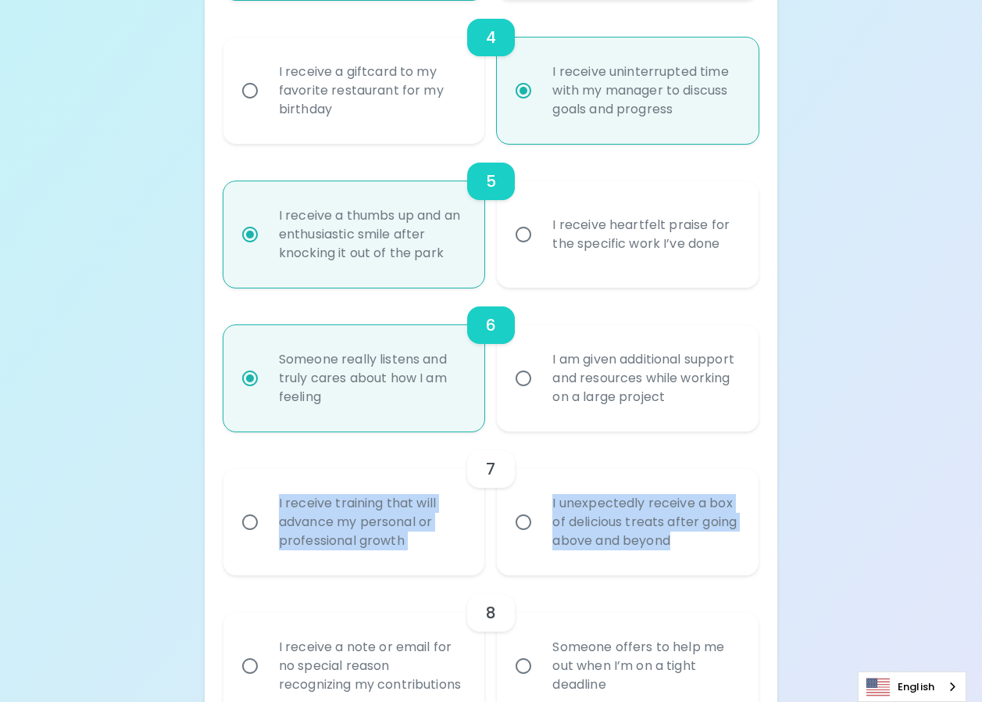
radio input "false"
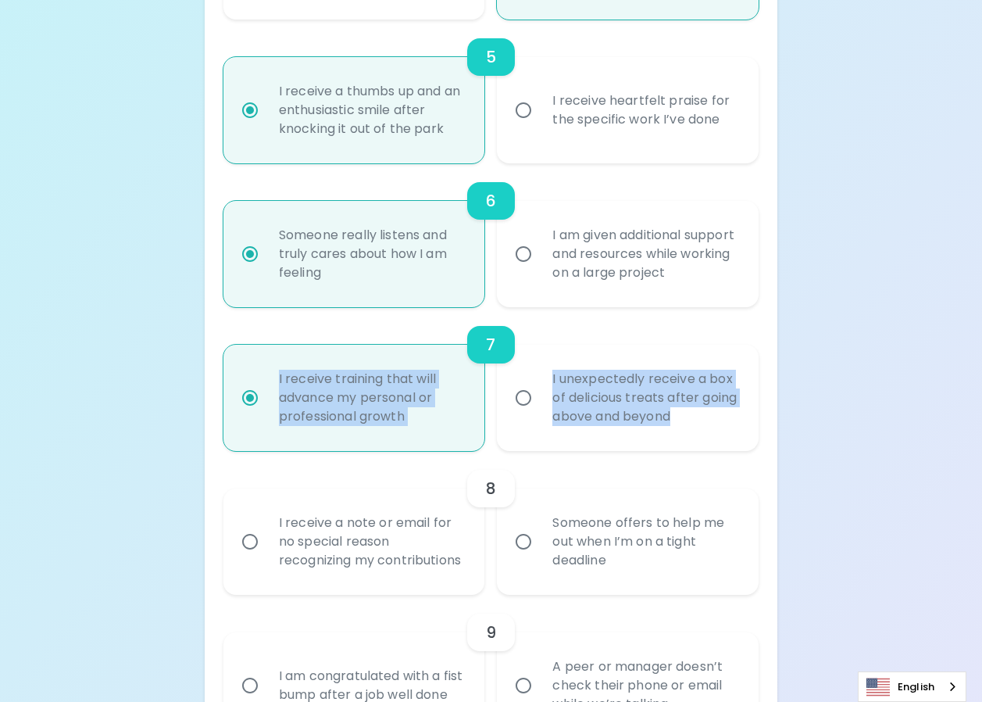
scroll to position [950, 0]
radio input "true"
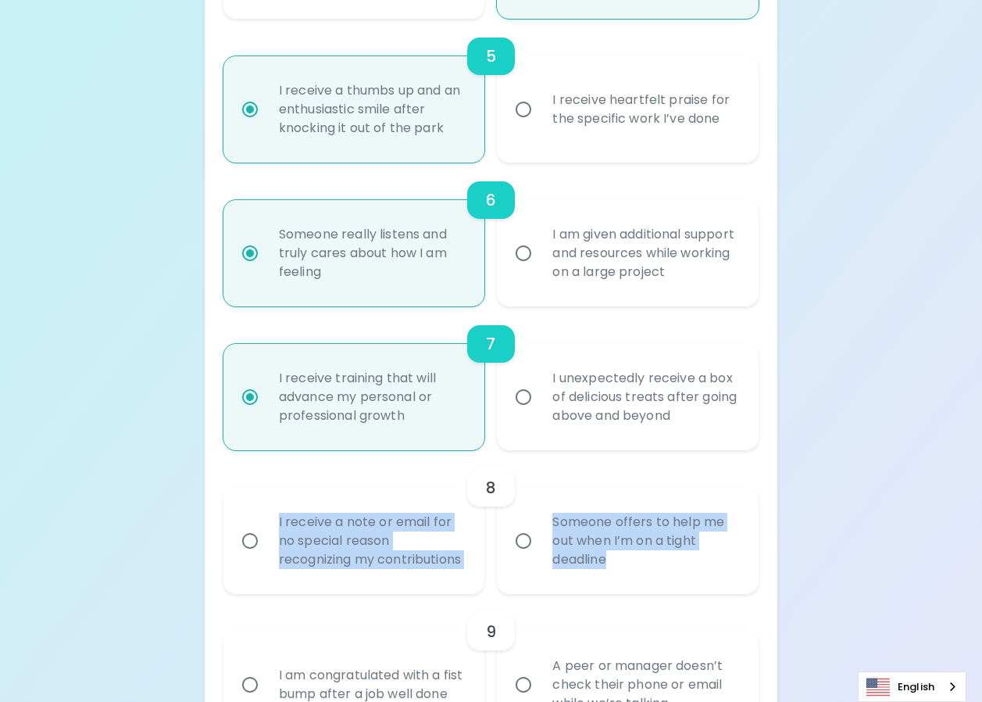
drag, startPoint x: 261, startPoint y: 513, endPoint x: 614, endPoint y: 574, distance: 357.6
click at [614, 574] on div "I receive a note or email for no special reason recognizing my contributions So…" at bounding box center [485, 534] width 548 height 119
copy div "I receive a note or email for no special reason recognizing my contributions So…"
click at [523, 548] on input "Someone offers to help me out when I’m on a tight deadline" at bounding box center [523, 540] width 33 height 33
radio input "false"
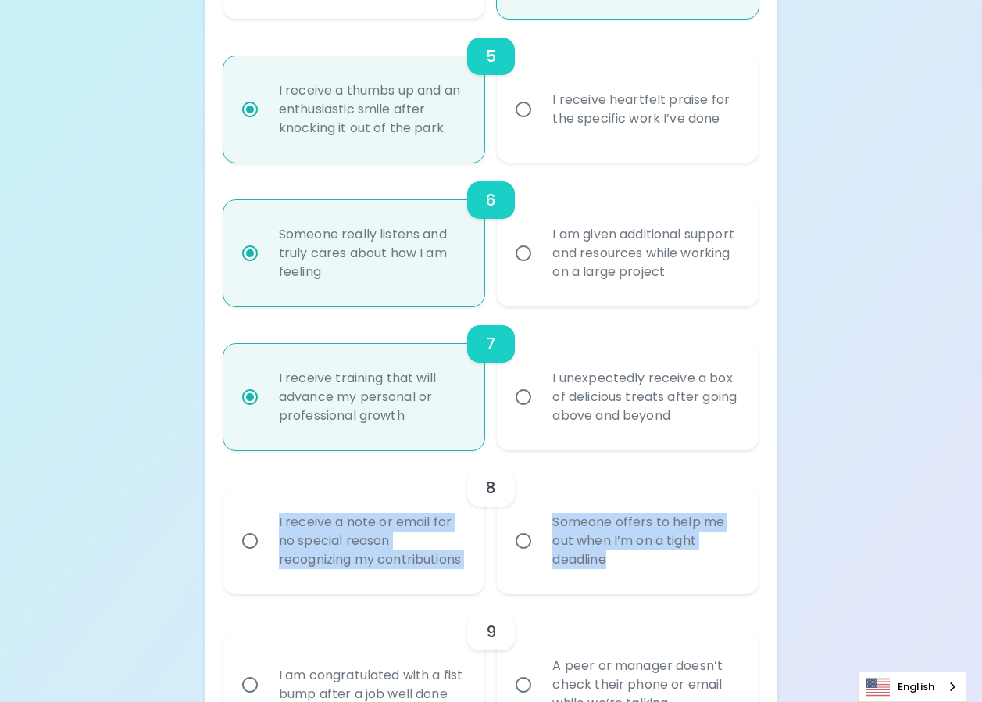
radio input "false"
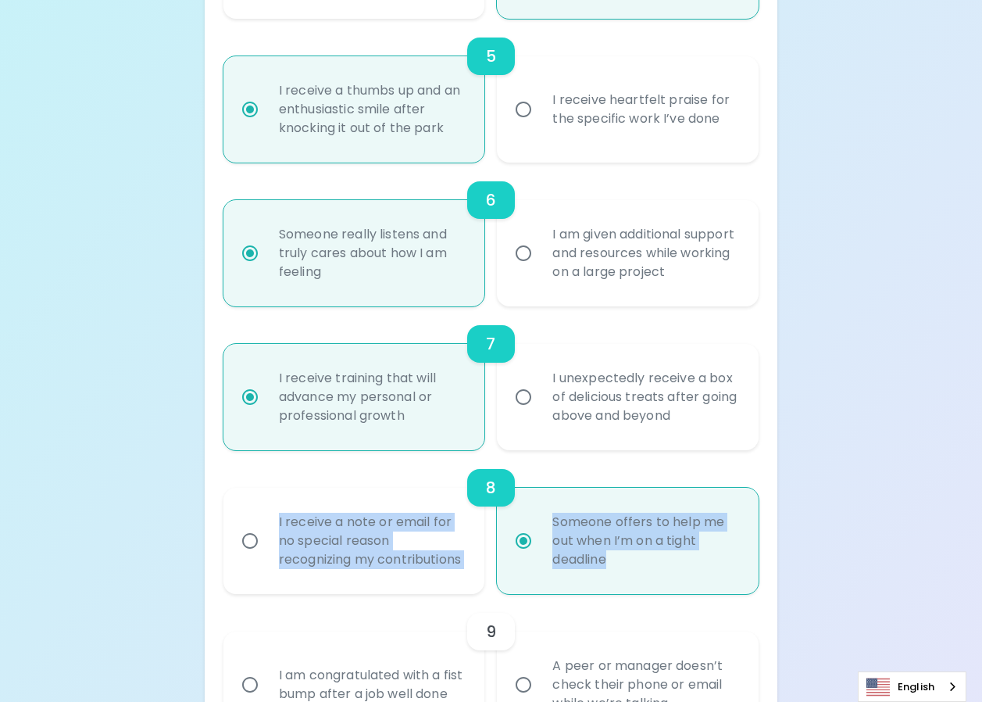
scroll to position [1075, 0]
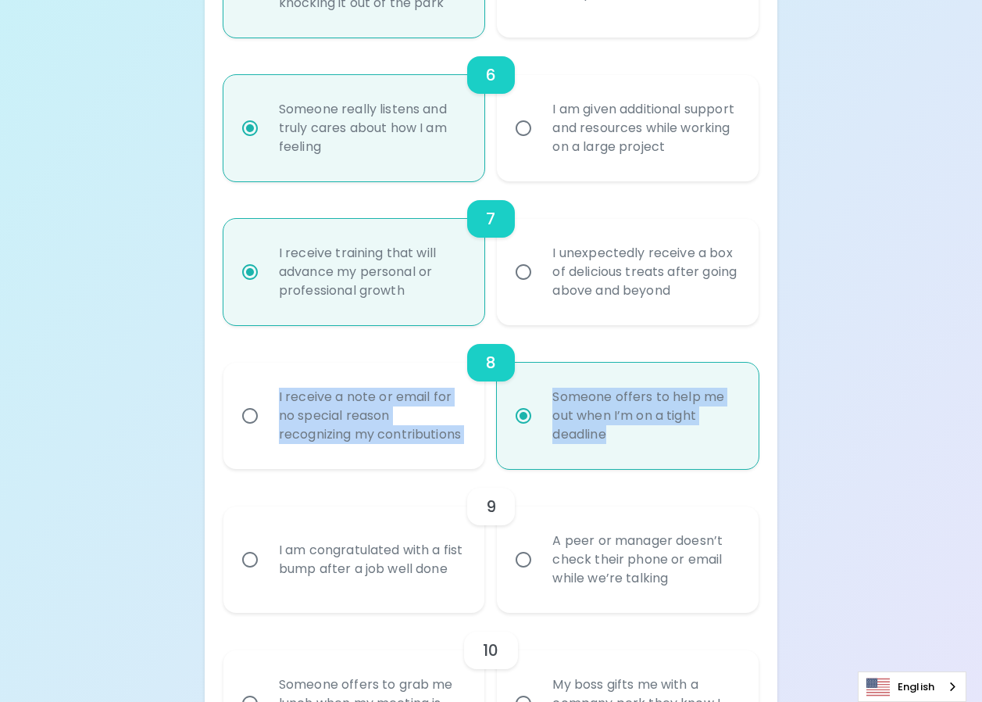
radio input "true"
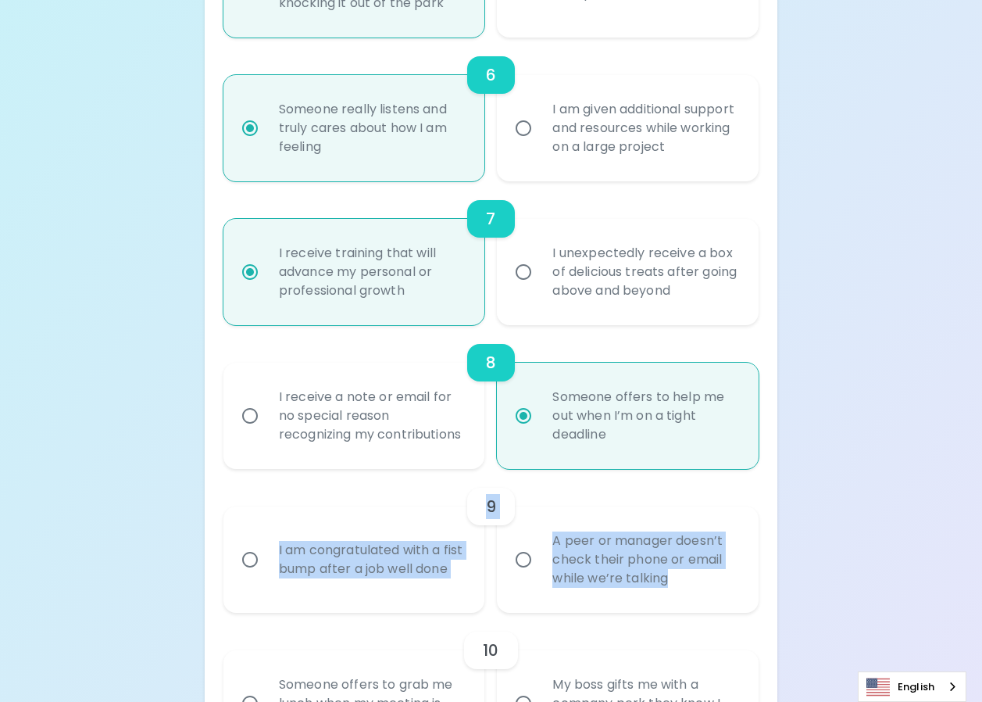
drag, startPoint x: 249, startPoint y: 531, endPoint x: 671, endPoint y: 599, distance: 427.4
click at [671, 599] on div "9 I am congratulated with a fist bump after a job well done A peer or manager d…" at bounding box center [491, 541] width 535 height 144
click at [254, 576] on input "I am congratulated with a fist bump after a job well done" at bounding box center [250, 559] width 33 height 33
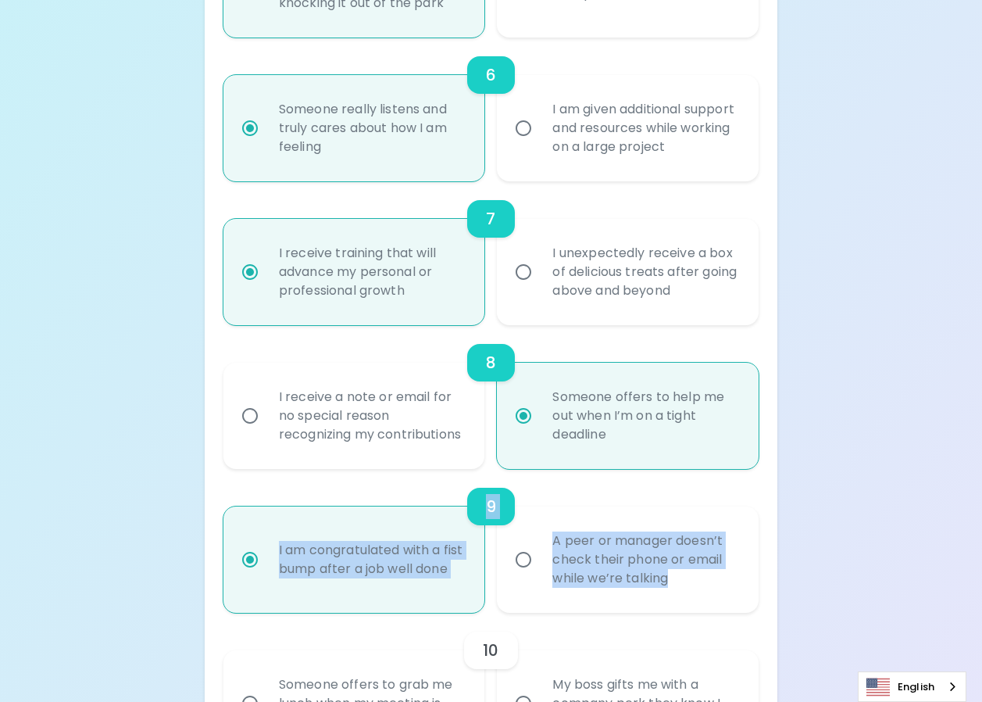
radio input "false"
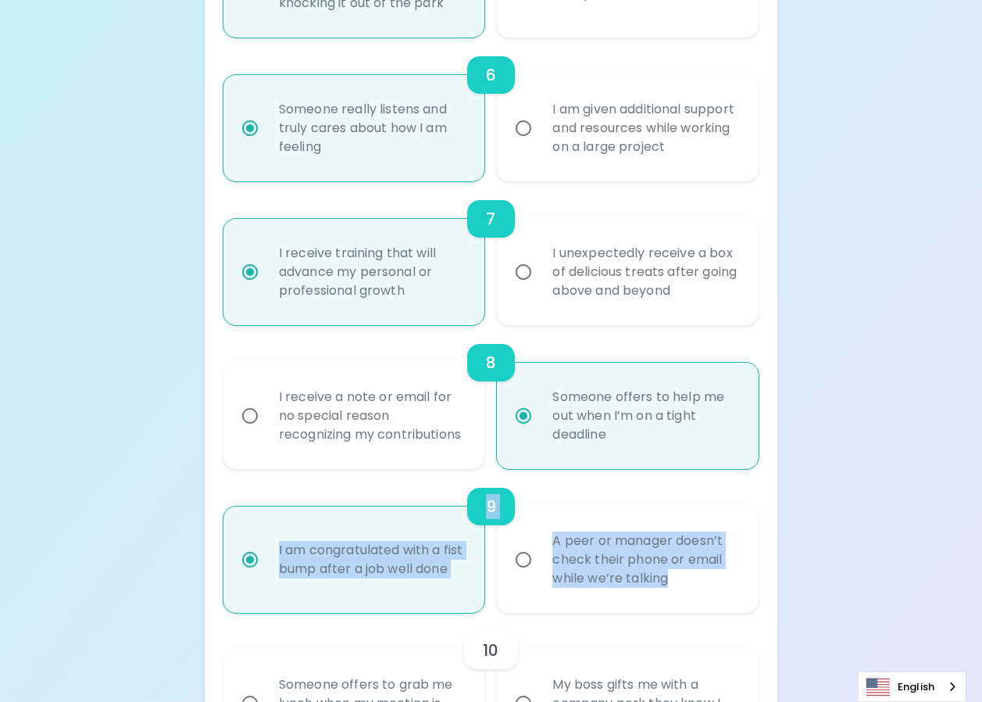
radio input "false"
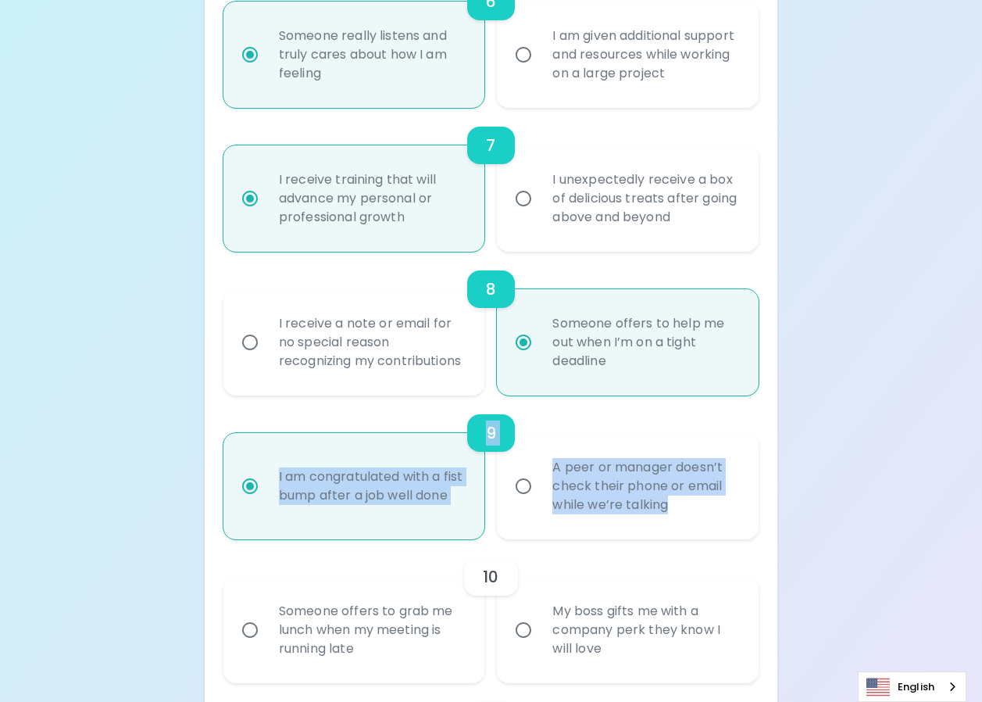
scroll to position [1200, 0]
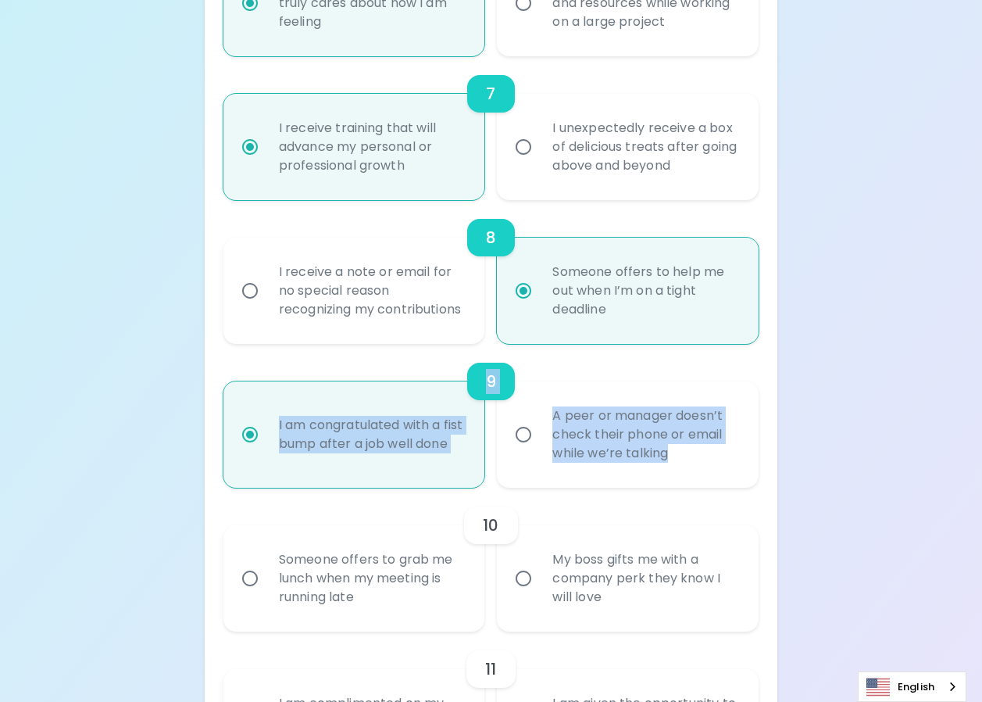
radio input "true"
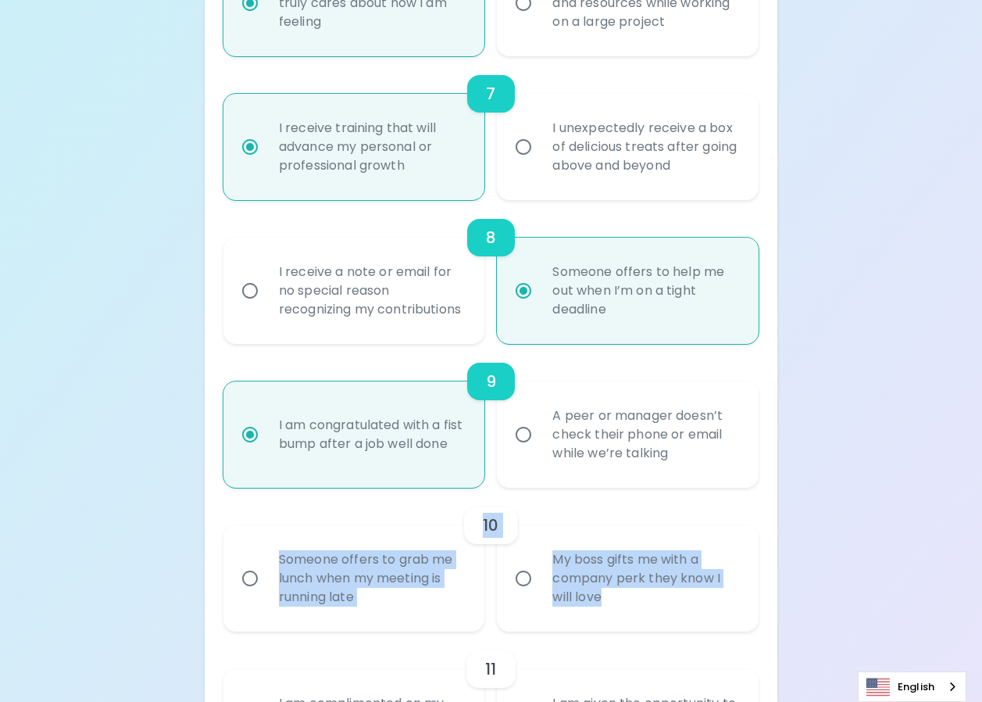
drag, startPoint x: 271, startPoint y: 560, endPoint x: 639, endPoint y: 614, distance: 371.9
click at [639, 614] on div "10 Someone offers to grab me lunch when my meeting is running late My boss gift…" at bounding box center [491, 560] width 535 height 144
click at [531, 594] on input "My boss gifts me with a company perk they know I will love" at bounding box center [523, 578] width 33 height 33
radio input "false"
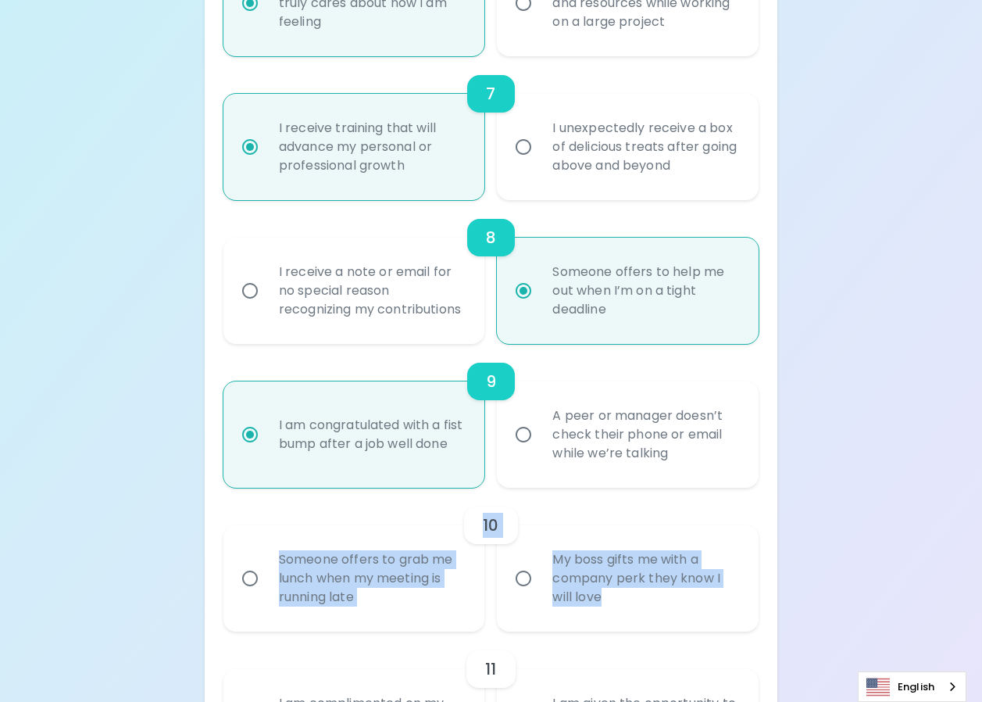
radio input "false"
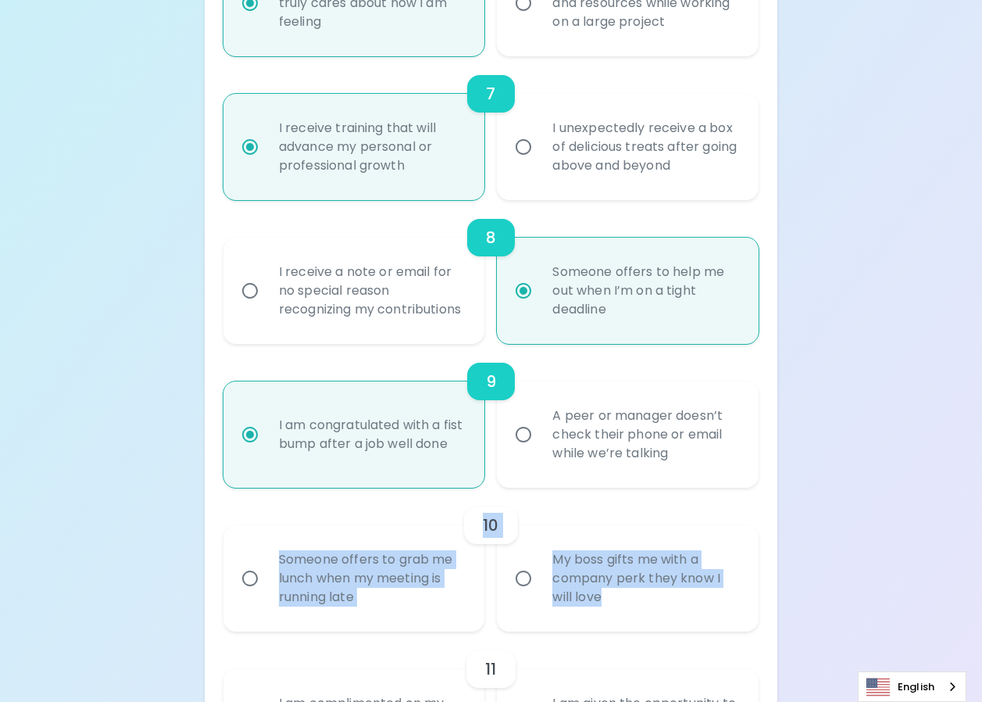
radio input "false"
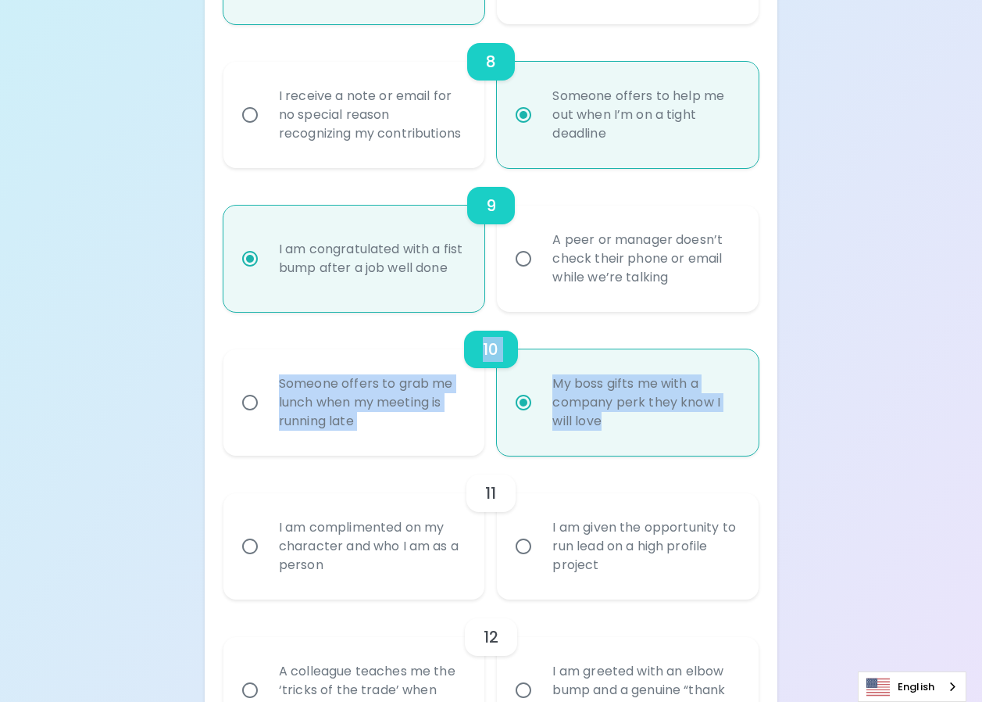
scroll to position [1403, 0]
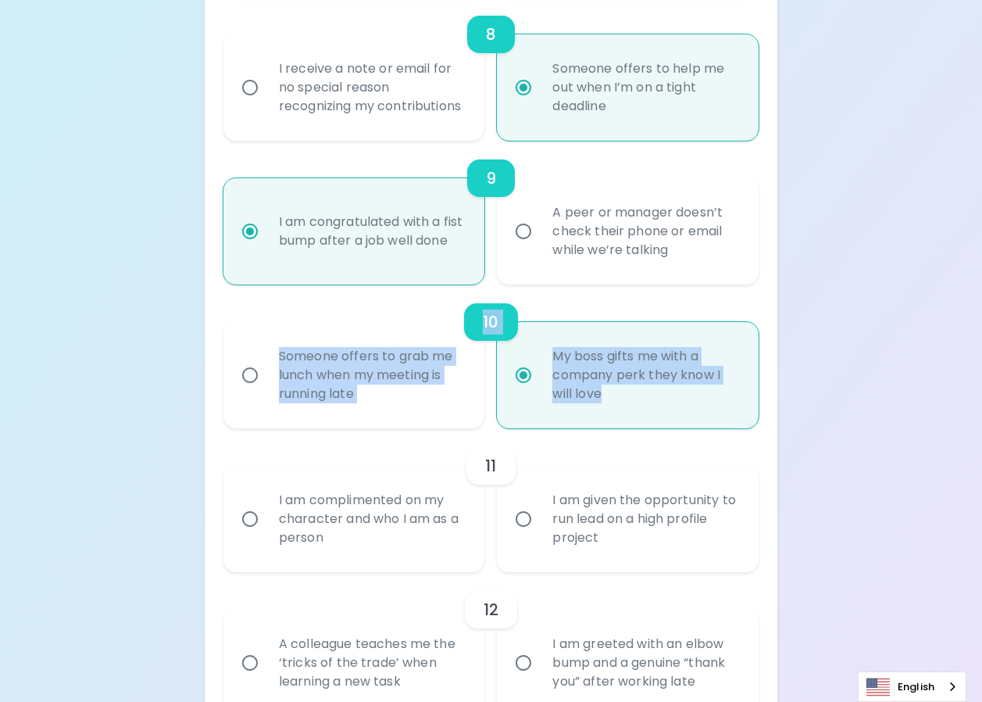
radio input "true"
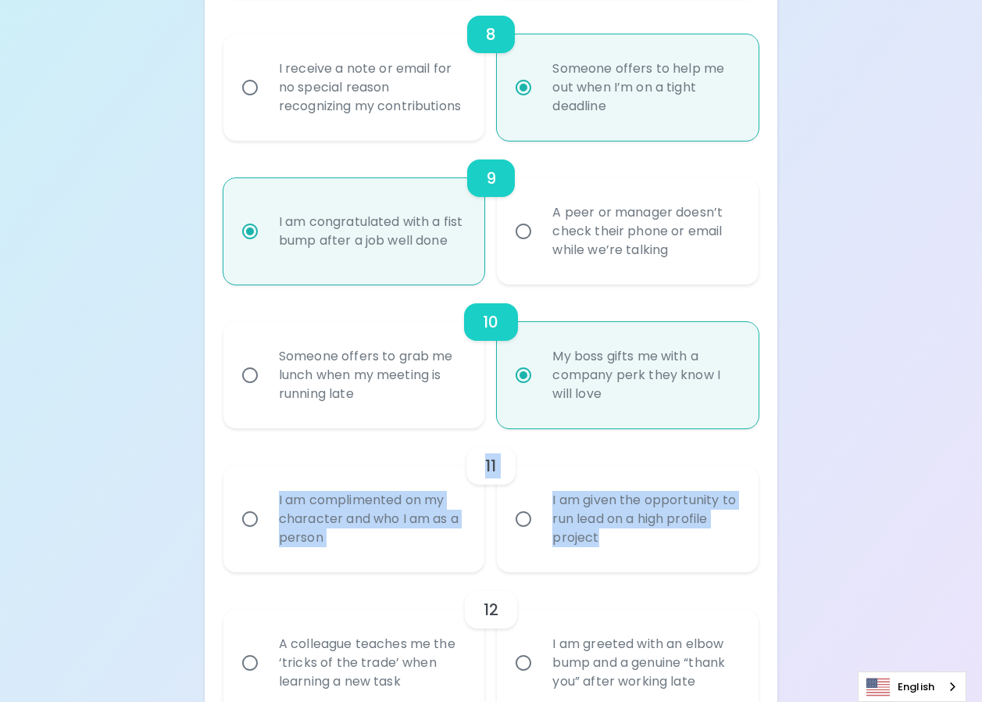
drag, startPoint x: 261, startPoint y: 495, endPoint x: 599, endPoint y: 578, distance: 347.6
click at [599, 572] on div "11 I am complimented on my character and who I am as a person I am given the op…" at bounding box center [491, 500] width 535 height 144
click at [252, 535] on input "I am complimented on my character and who I am as a person" at bounding box center [250, 519] width 33 height 33
radio input "false"
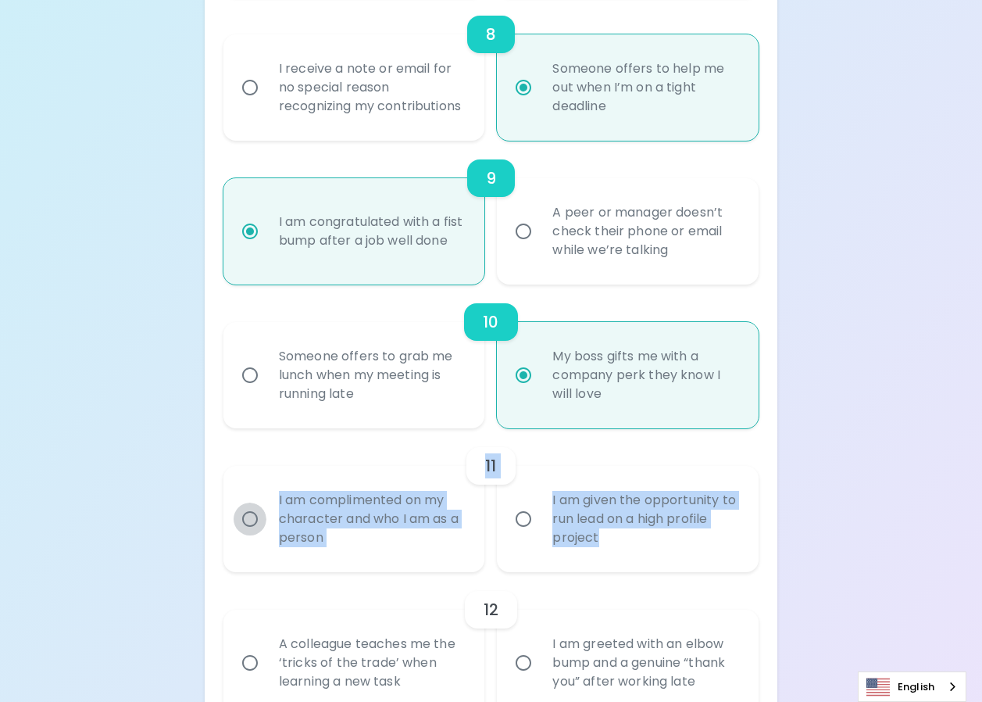
radio input "false"
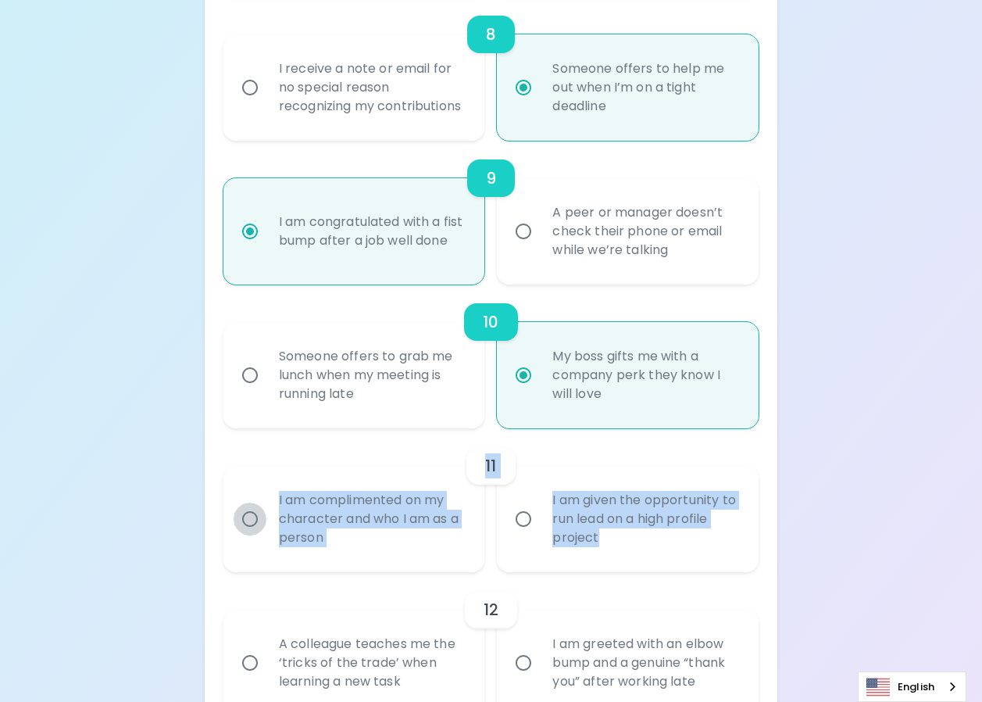
radio input "false"
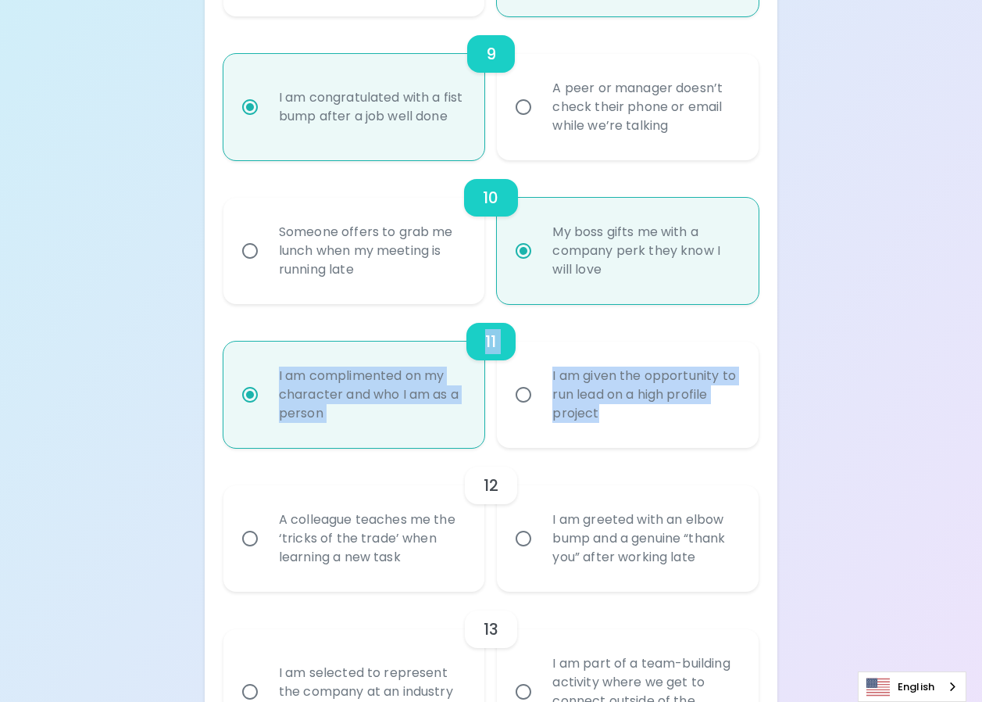
scroll to position [1528, 0]
radio input "true"
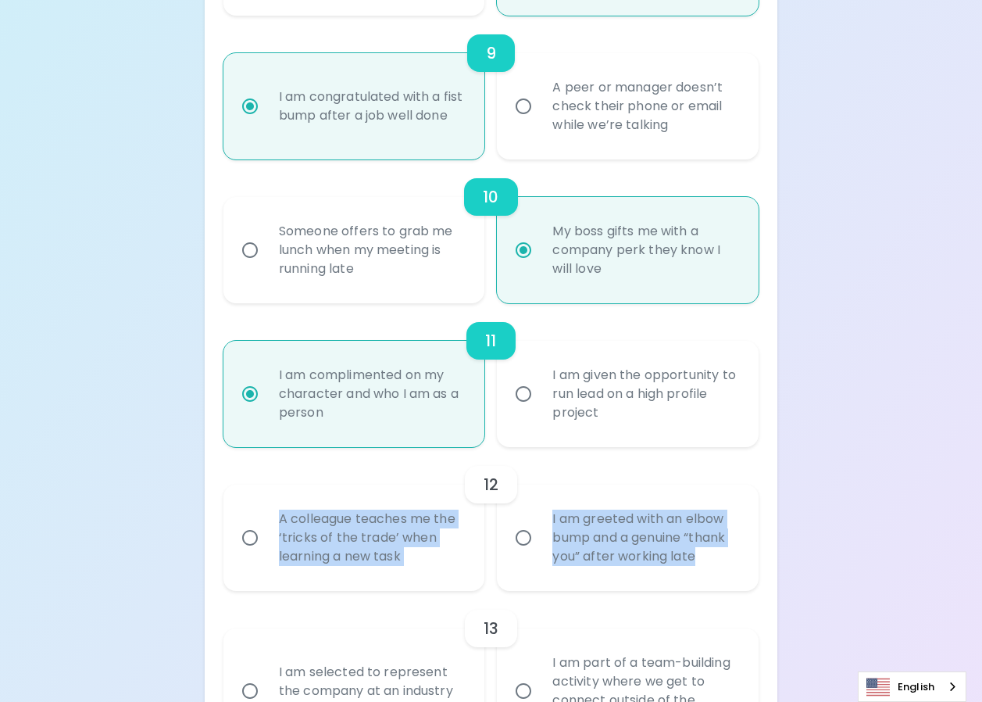
drag, startPoint x: 266, startPoint y: 526, endPoint x: 709, endPoint y: 581, distance: 446.6
click at [709, 581] on div "A colleague teaches me the ‘tricks of the trade’ when learning a new task I am …" at bounding box center [485, 531] width 548 height 119
click at [254, 554] on input "A colleague teaches me the ‘tricks of the trade’ when learning a new task" at bounding box center [250, 537] width 33 height 33
radio input "false"
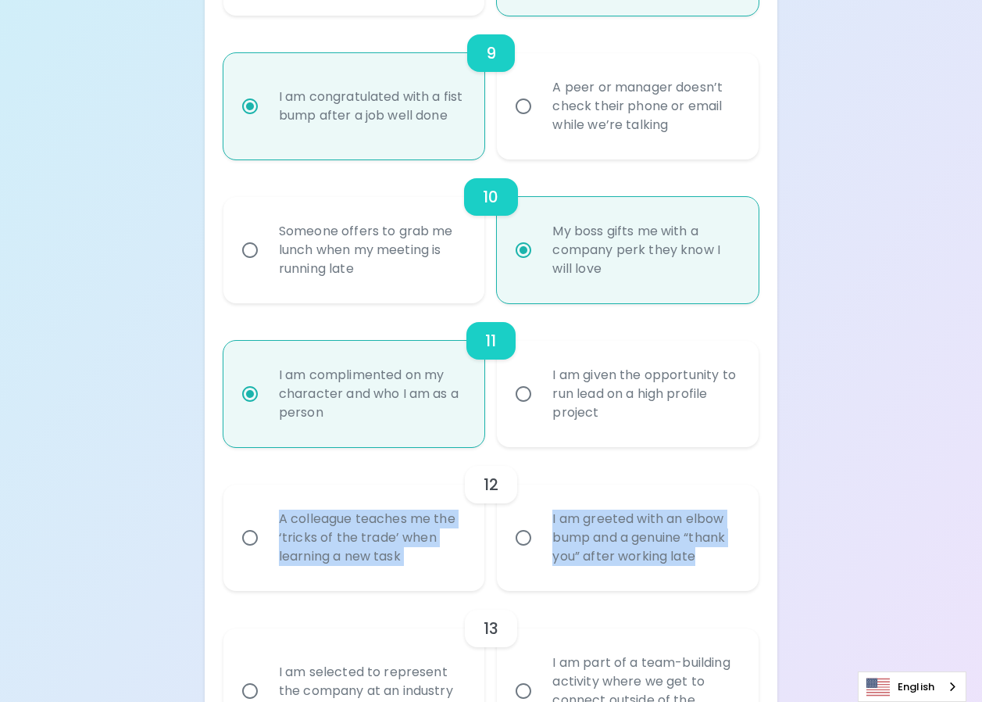
radio input "false"
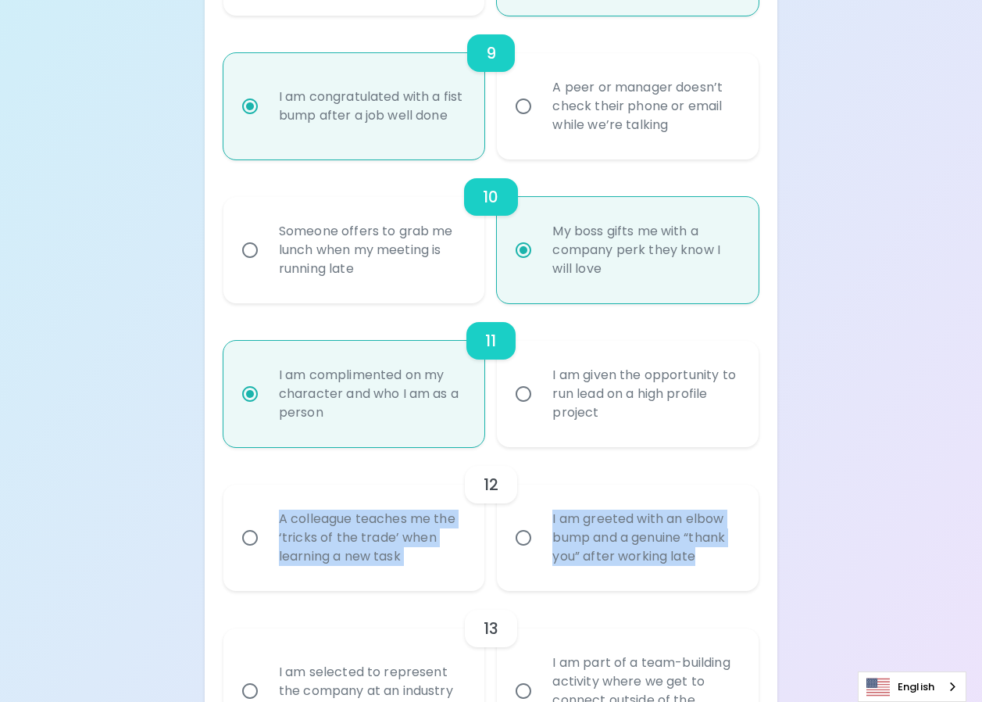
radio input "false"
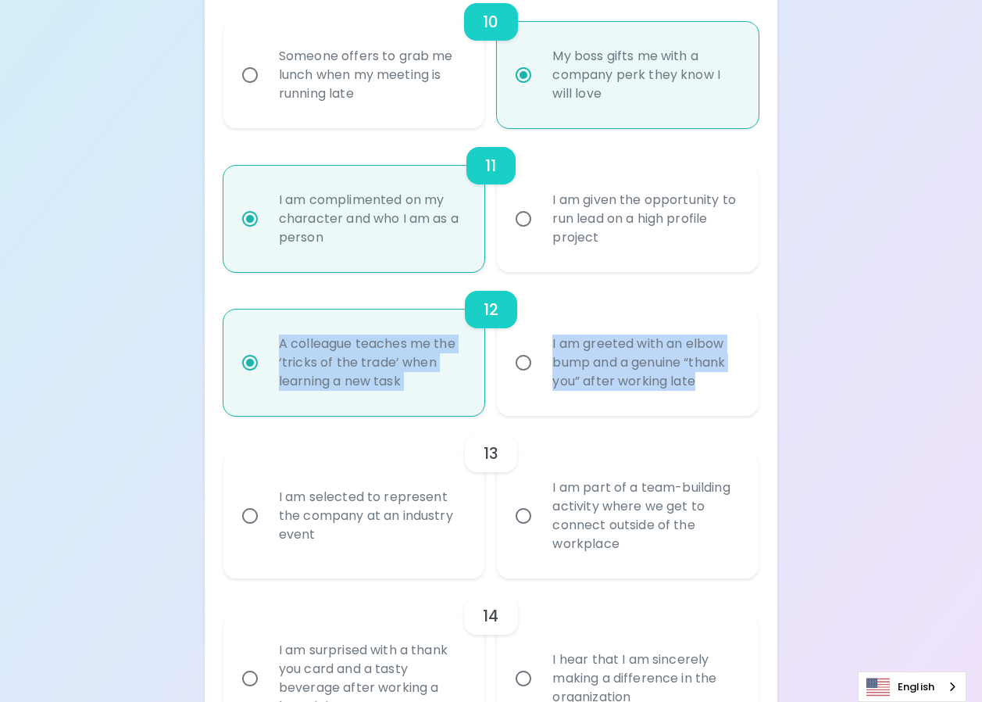
scroll to position [1731, 0]
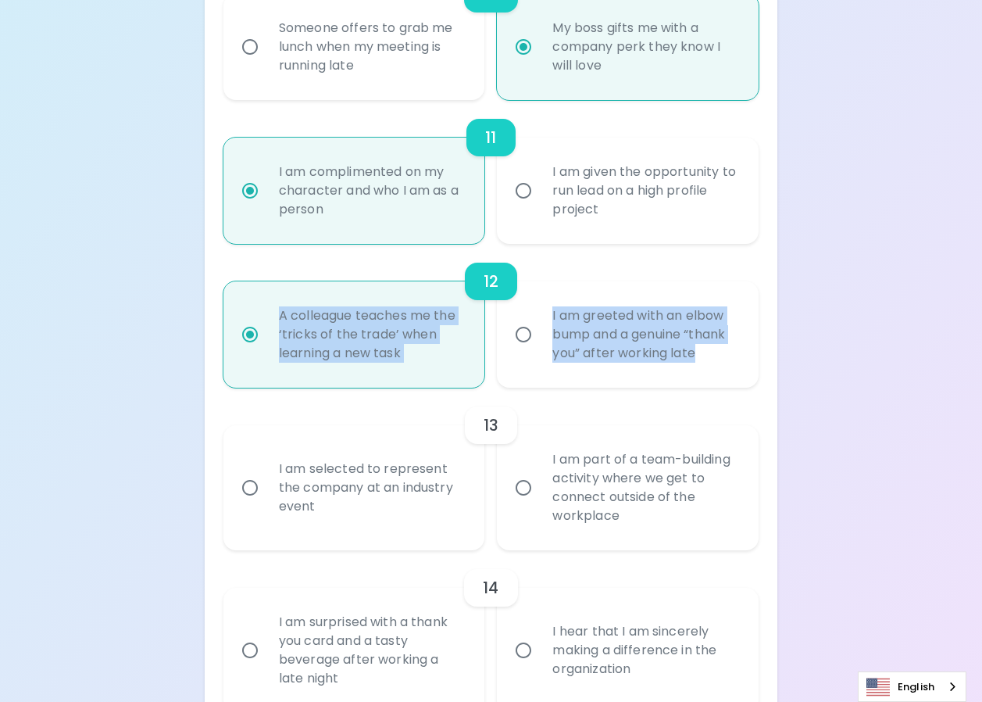
radio input "true"
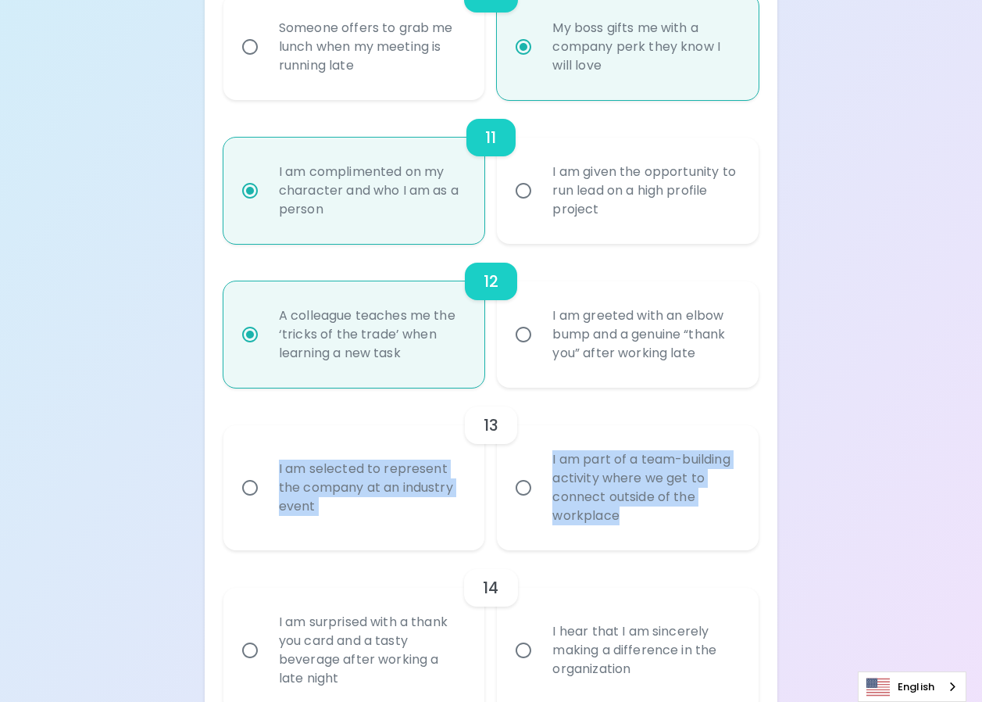
drag, startPoint x: 271, startPoint y: 470, endPoint x: 636, endPoint y: 547, distance: 373.1
click at [636, 547] on div "I am selected to represent the company at an industry event I am part of a team…" at bounding box center [485, 482] width 548 height 138
click at [530, 504] on input "I am part of a team-building activity where we get to connect outside of the wo…" at bounding box center [523, 487] width 33 height 33
radio input "false"
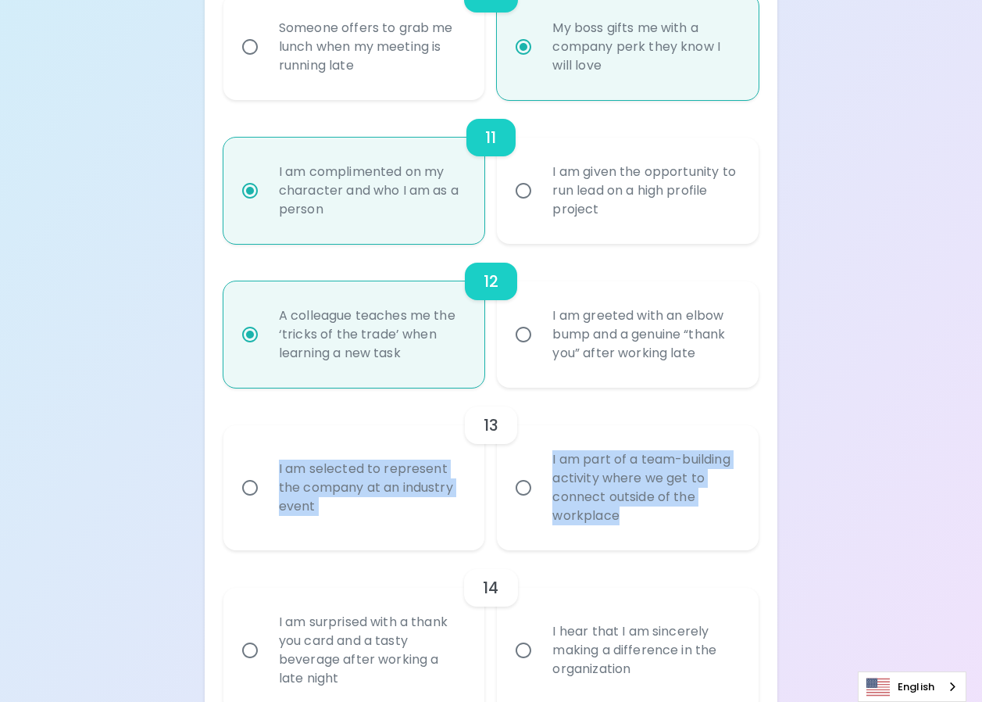
radio input "false"
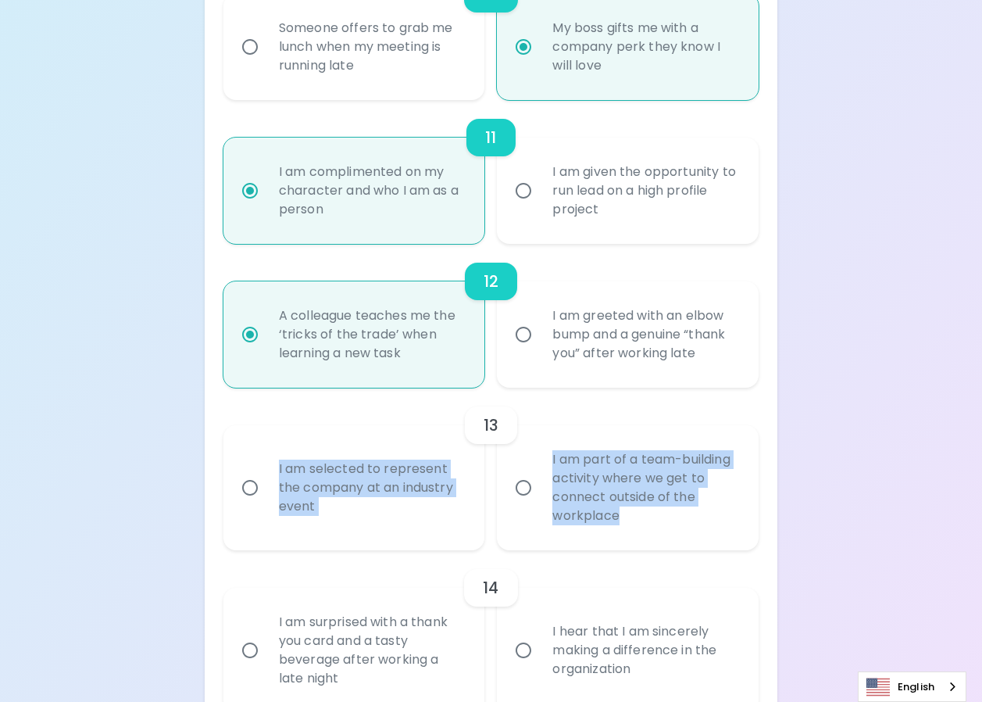
radio input "false"
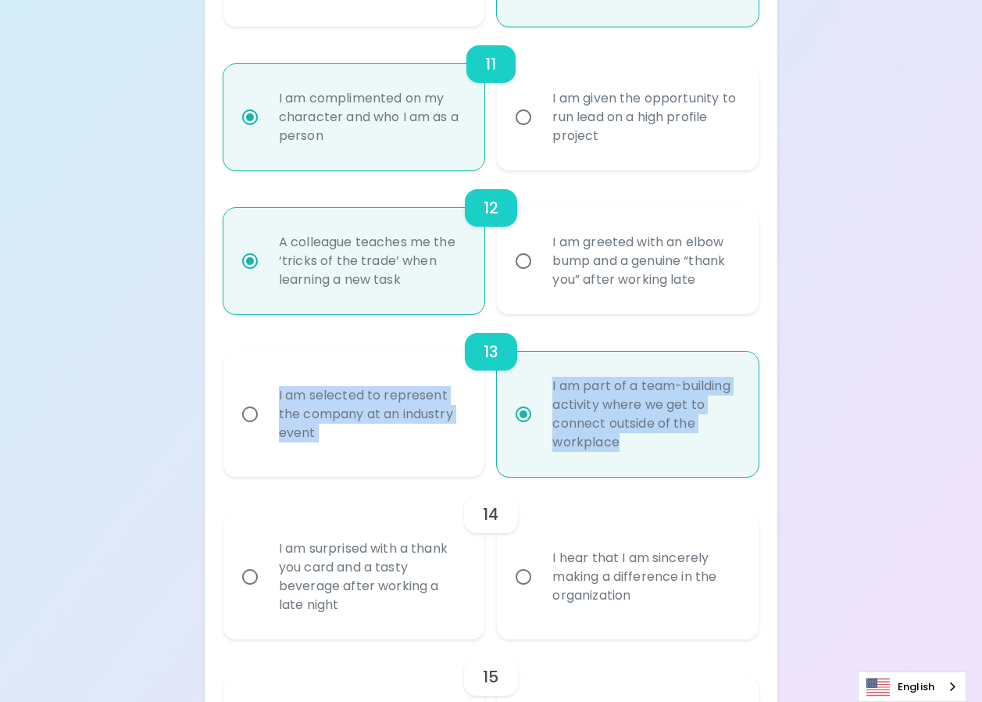
scroll to position [1856, 0]
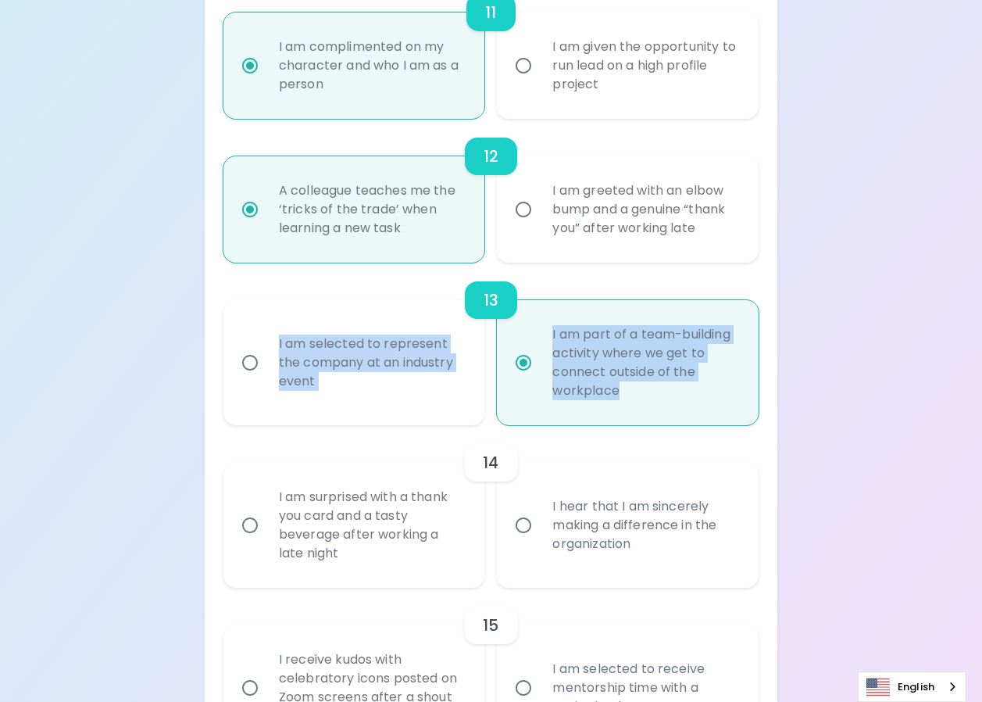
radio input "true"
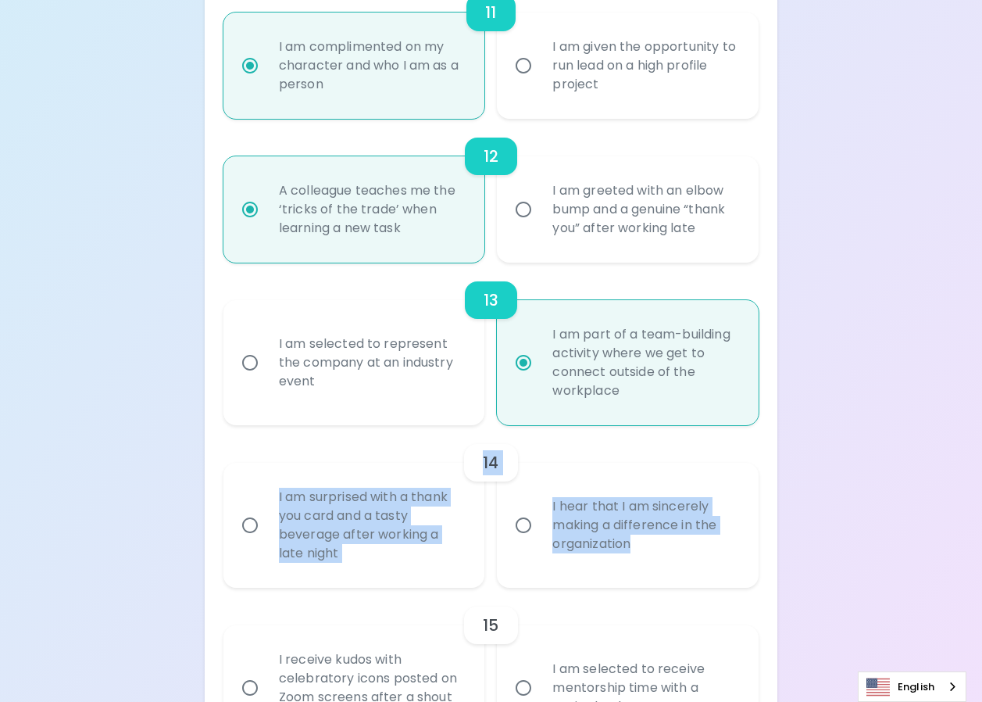
drag, startPoint x: 270, startPoint y: 493, endPoint x: 642, endPoint y: 575, distance: 381.0
click at [642, 575] on div "14 I am surprised with a thank you card and a tasty beverage after working a la…" at bounding box center [491, 506] width 535 height 163
click at [530, 542] on input "I hear that I am sincerely making a difference in the organization" at bounding box center [523, 525] width 33 height 33
radio input "false"
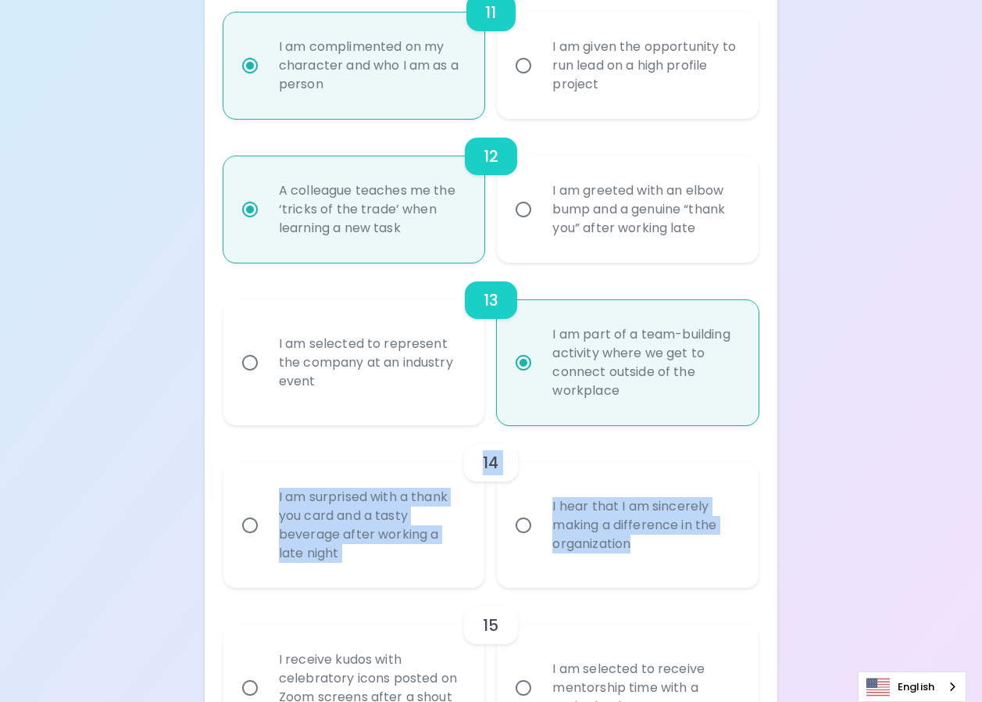
radio input "false"
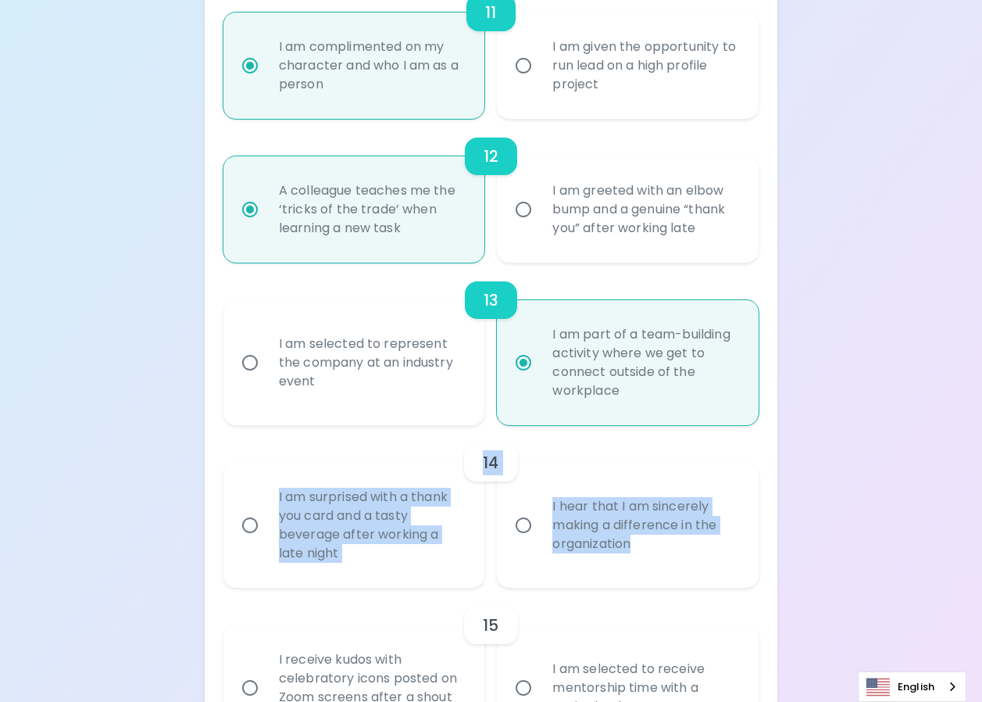
radio input "false"
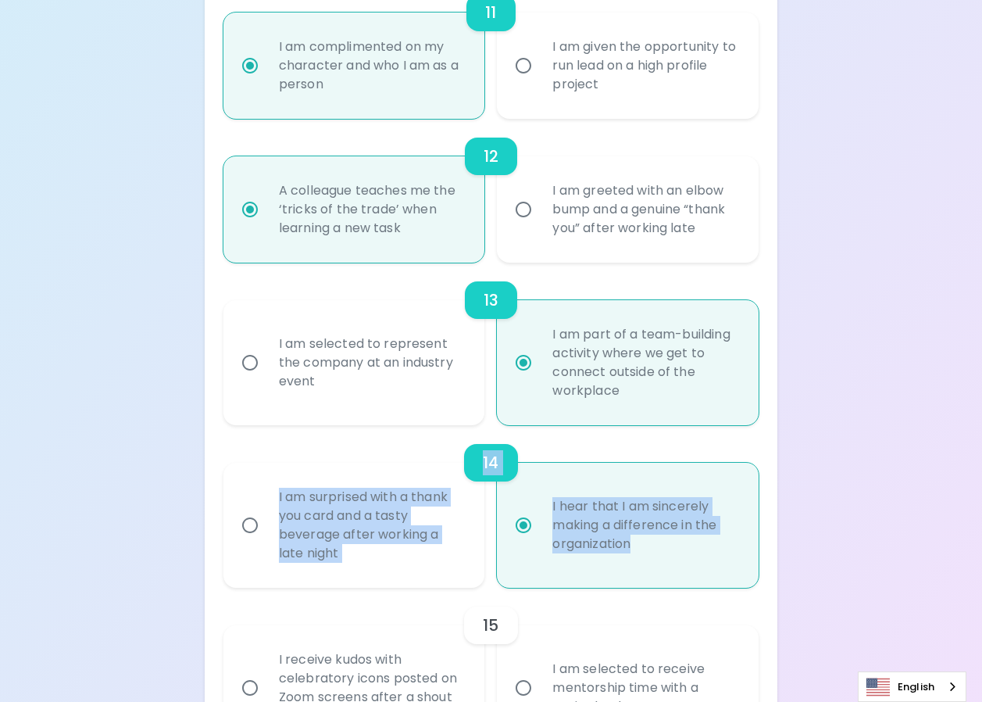
scroll to position [1981, 0]
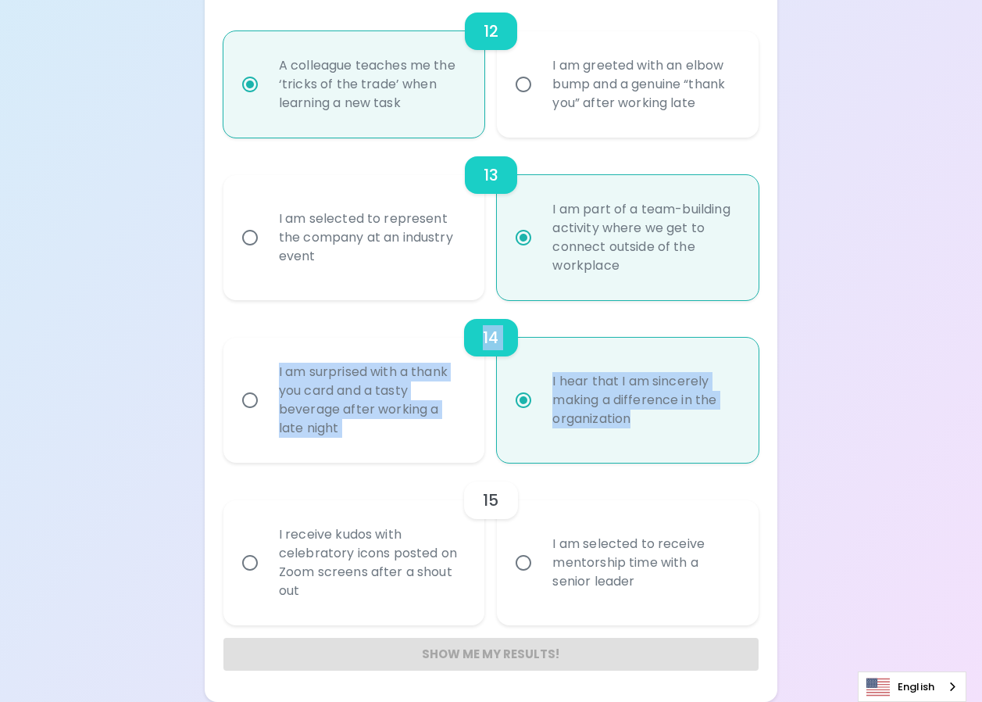
radio input "true"
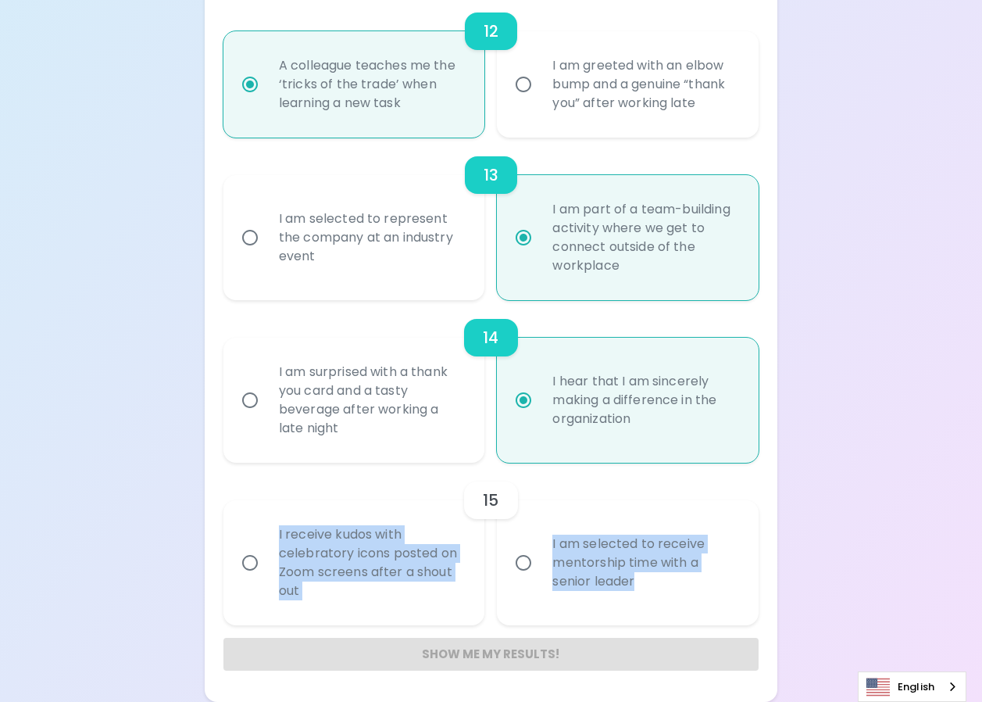
drag, startPoint x: 267, startPoint y: 543, endPoint x: 646, endPoint y: 614, distance: 384.8
click at [646, 614] on div "I receive kudos with celebratory icons posted on Zoom screens after a shout out…" at bounding box center [485, 557] width 548 height 138
click at [255, 579] on input "I receive kudos with celebratory icons posted on Zoom screens after a shout out" at bounding box center [250, 562] width 33 height 33
radio input "false"
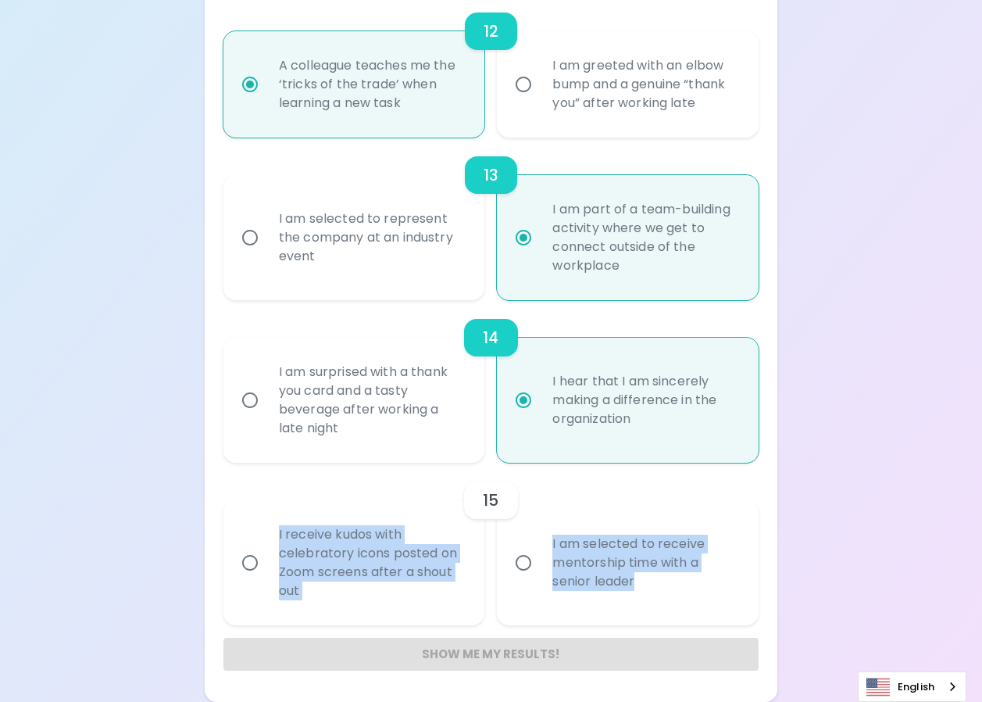
radio input "false"
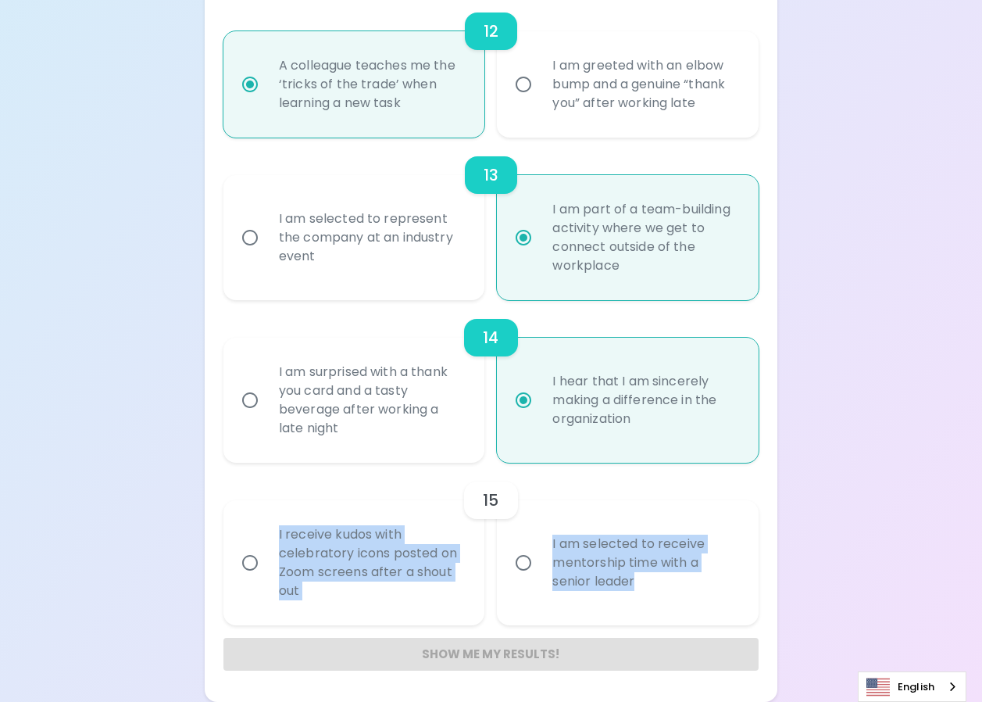
radio input "false"
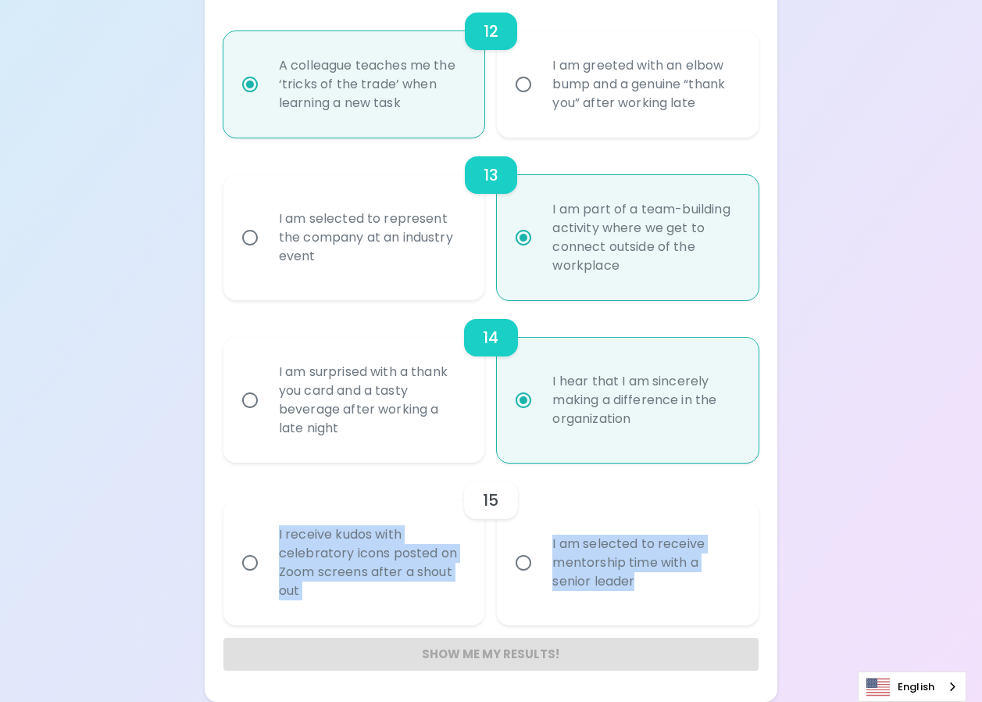
radio input "false"
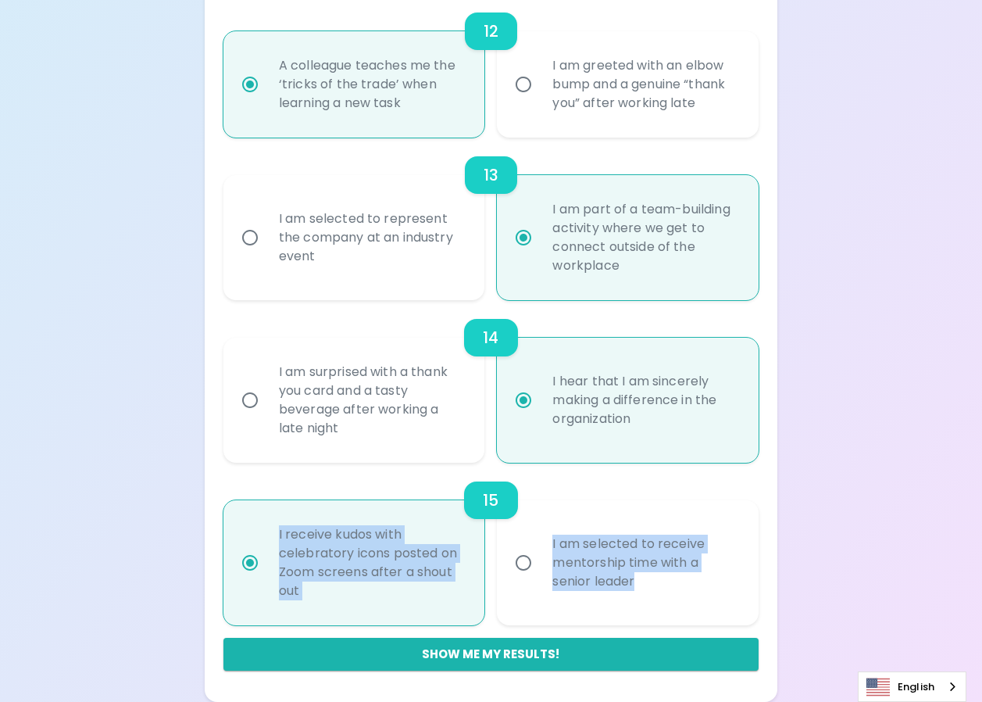
scroll to position [2000, 0]
radio input "true"
click at [447, 653] on button "Show me my results!" at bounding box center [491, 654] width 535 height 33
radio input "false"
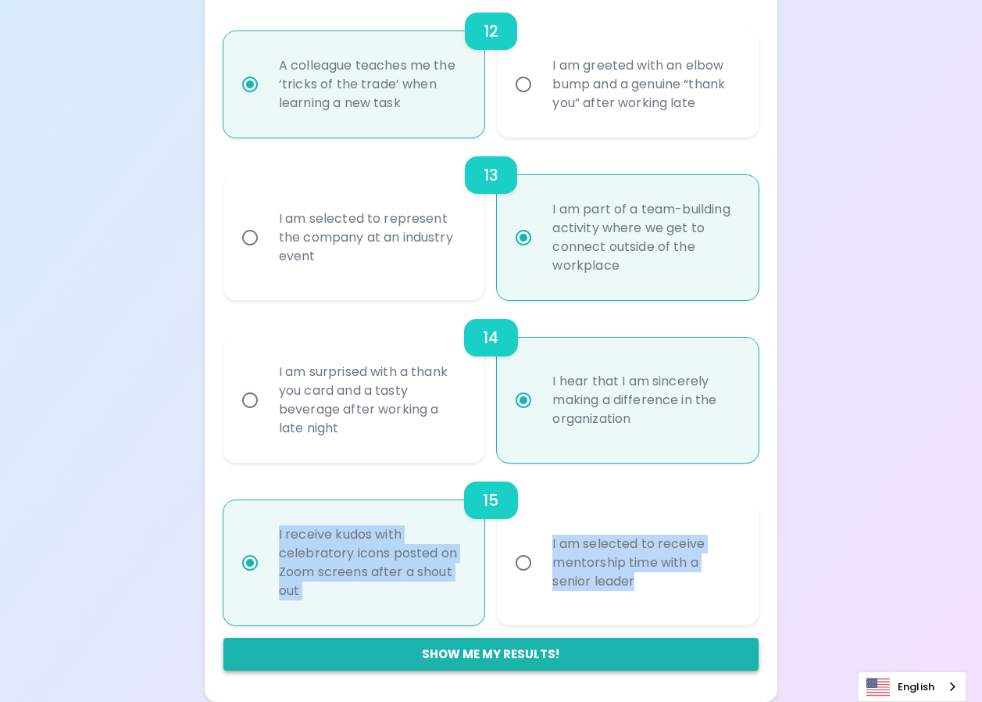
radio input "false"
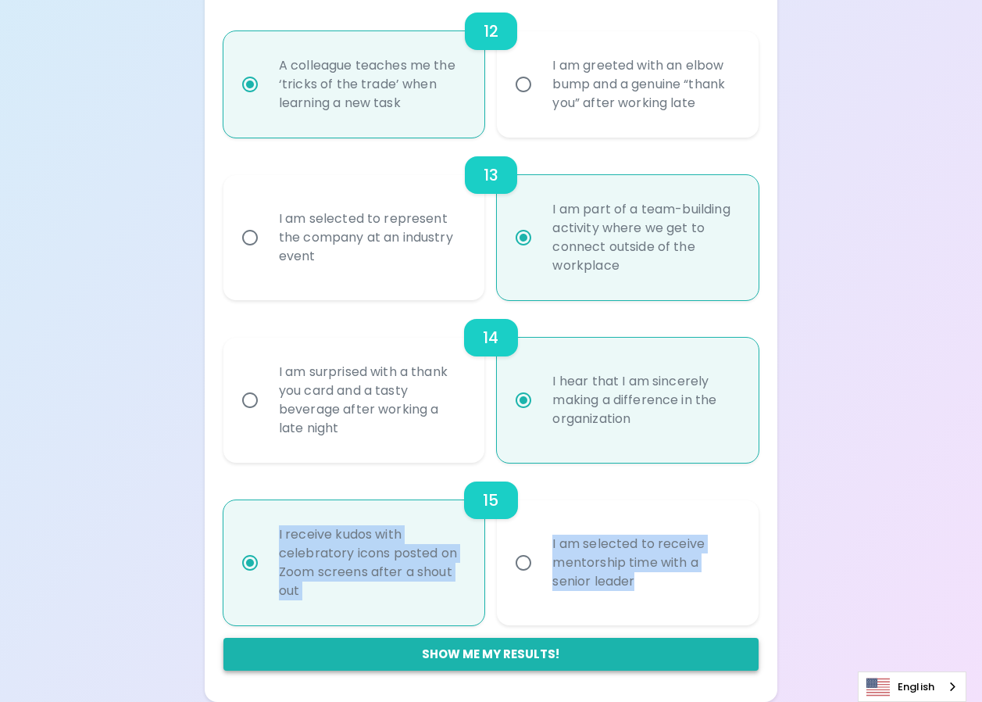
radio input "false"
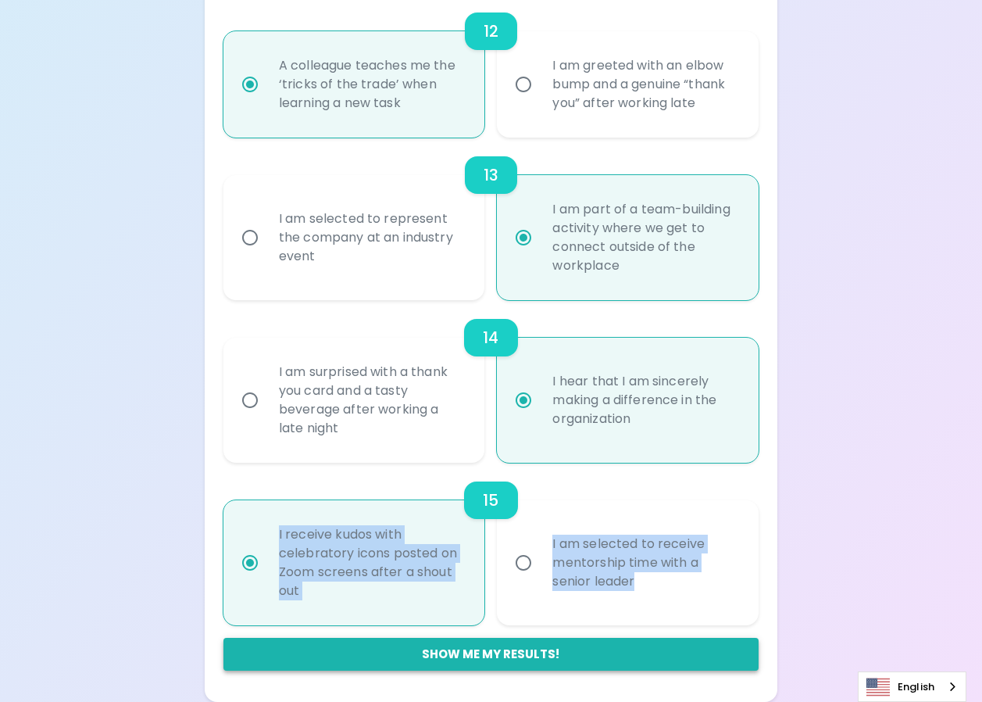
radio input "false"
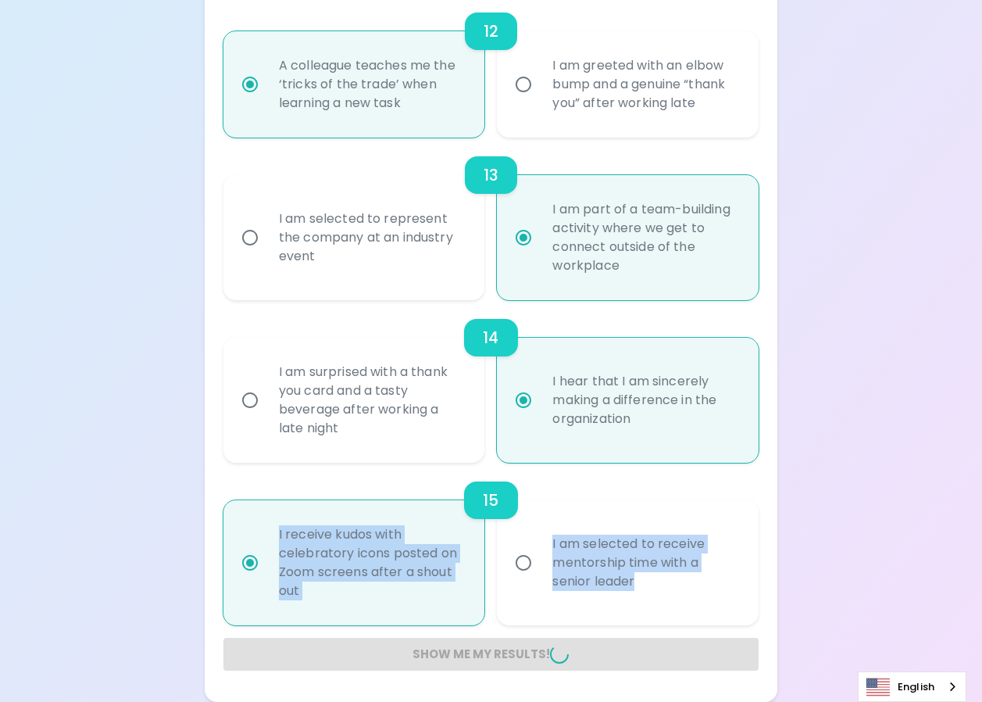
radio input "false"
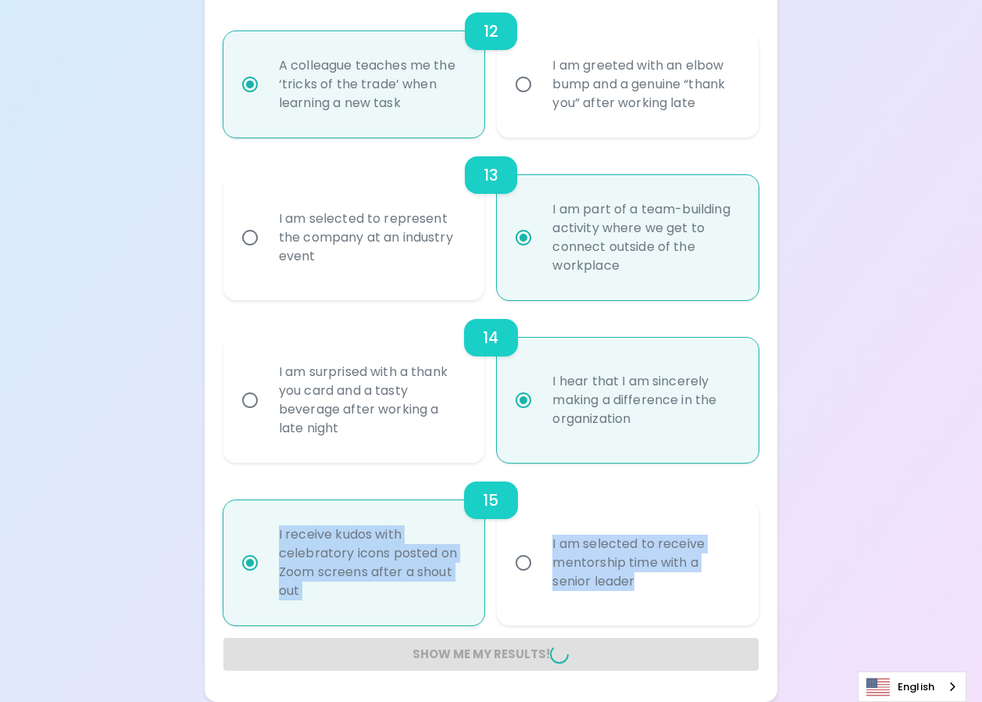
radio input "false"
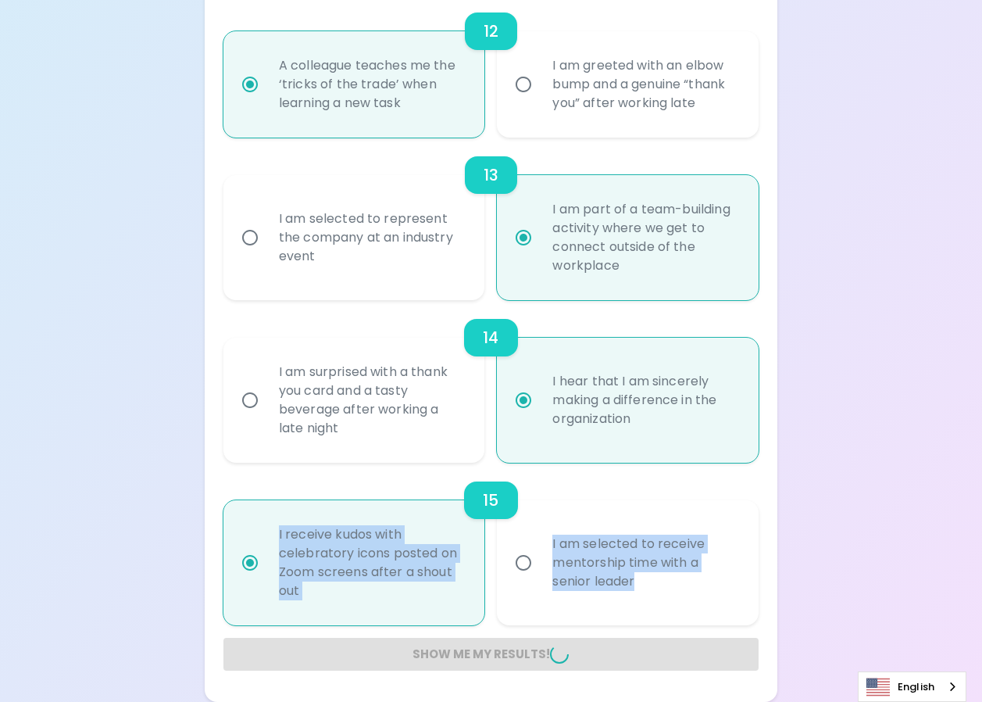
radio input "false"
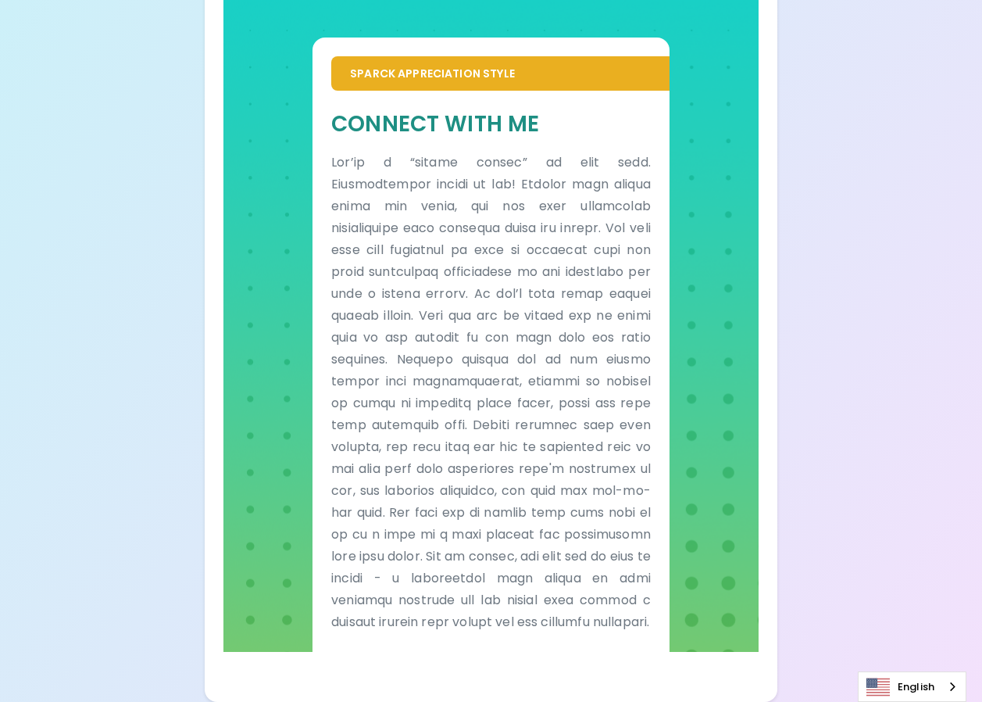
scroll to position [910, 0]
